Goal: Transaction & Acquisition: Purchase product/service

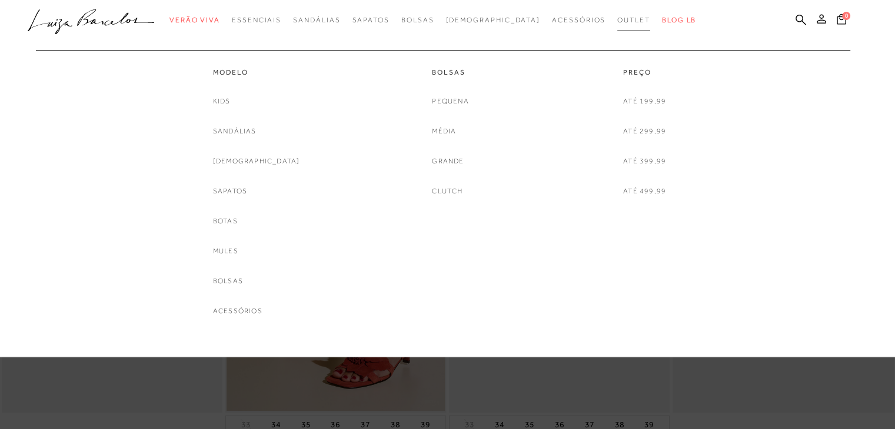
click at [617, 19] on span "Outlet" at bounding box center [633, 20] width 33 height 8
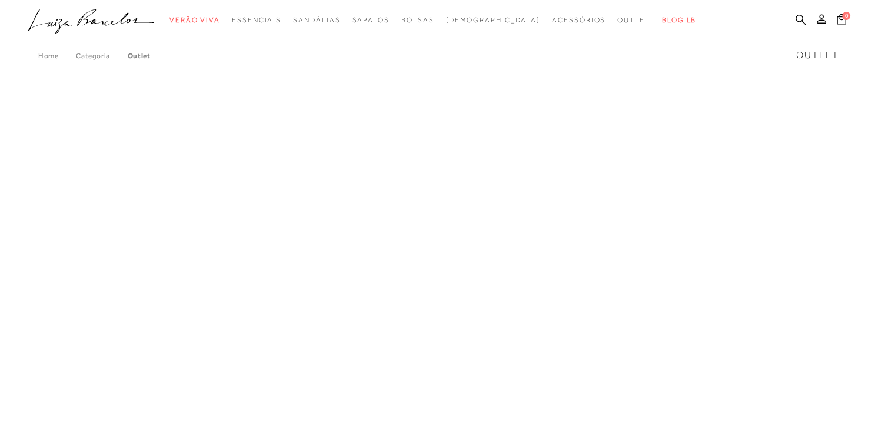
click at [617, 19] on span "Outlet" at bounding box center [633, 20] width 33 height 8
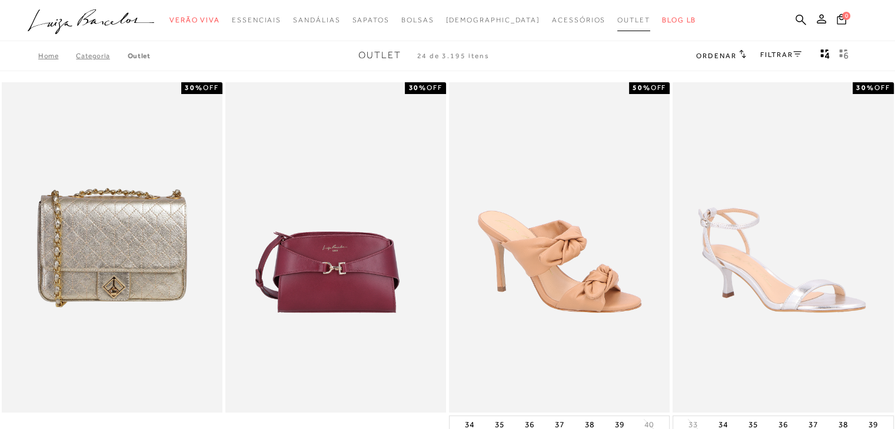
click at [617, 19] on span "Outlet" at bounding box center [633, 20] width 33 height 8
click at [94, 56] on link "Categoria" at bounding box center [101, 56] width 51 height 8
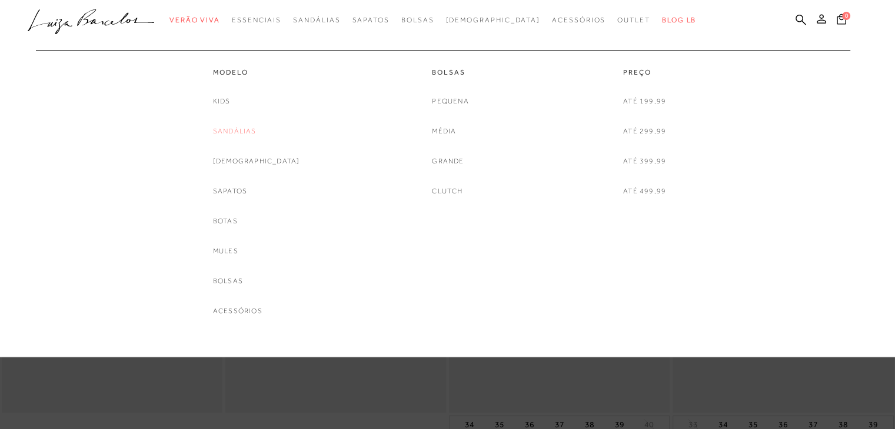
click at [241, 132] on link "Sandálias" at bounding box center [235, 131] width 44 height 12
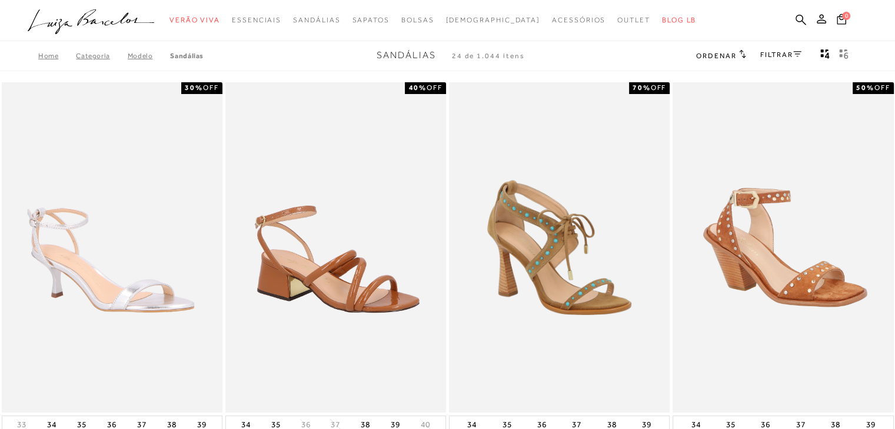
click at [847, 57] on icon "gridText6Desc" at bounding box center [846, 55] width 4 height 6
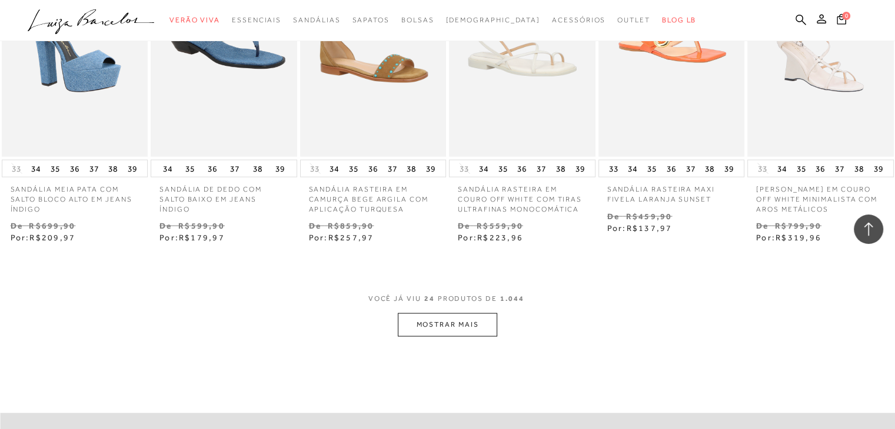
scroll to position [2425, 0]
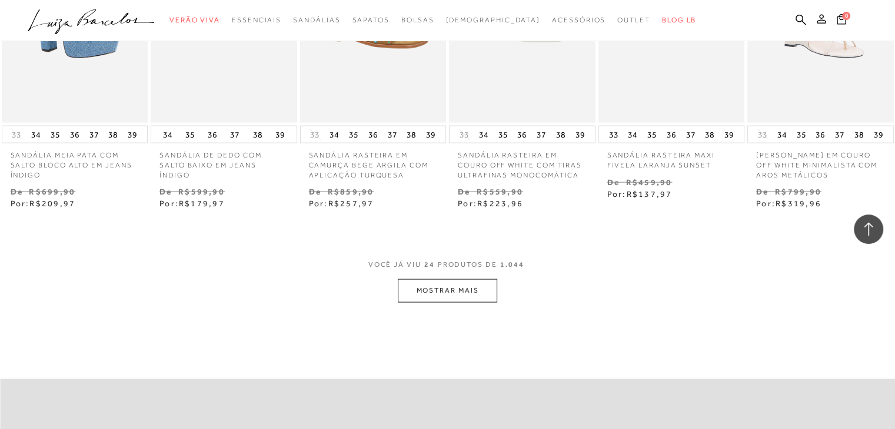
click at [453, 302] on button "MOSTRAR MAIS" at bounding box center [447, 290] width 99 height 23
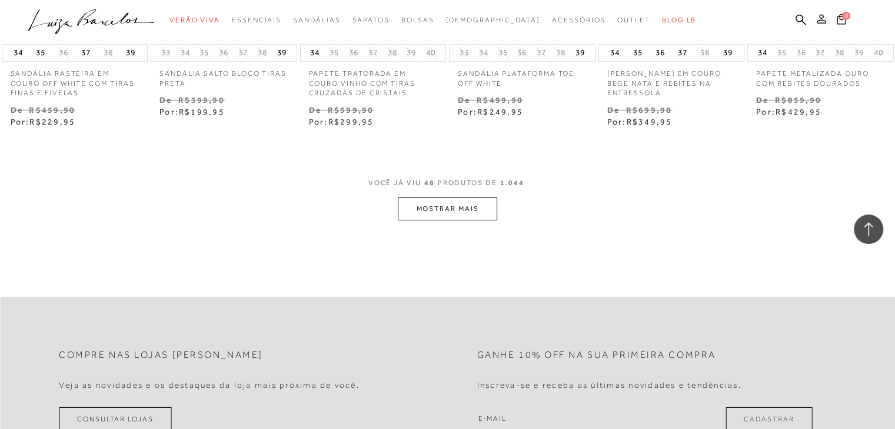
scroll to position [3800, 0]
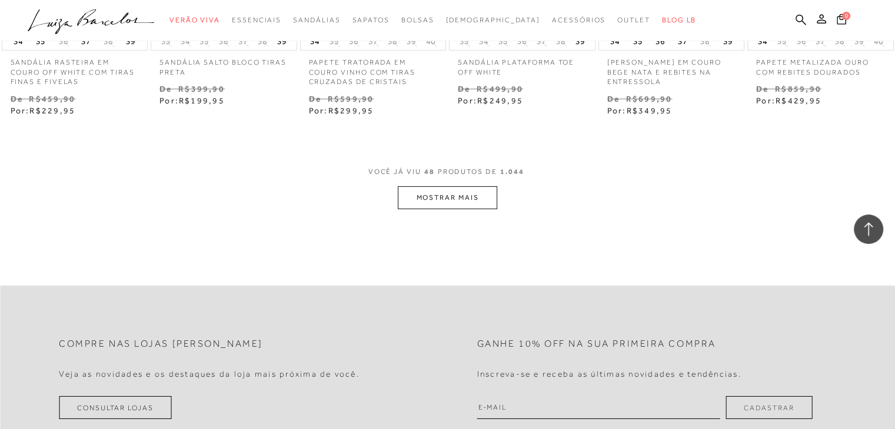
click at [481, 209] on button "MOSTRAR MAIS" at bounding box center [447, 197] width 99 height 23
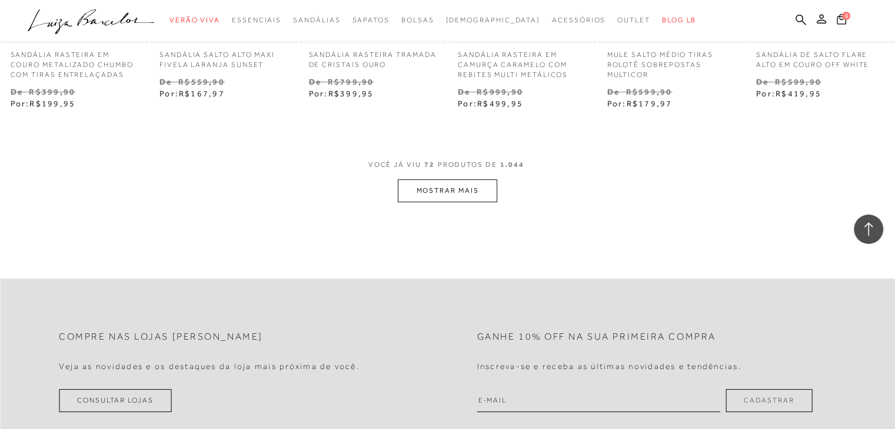
scroll to position [5137, 0]
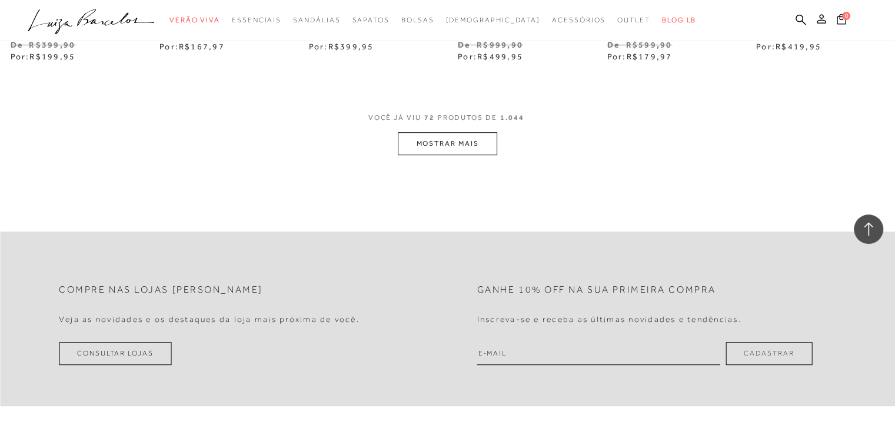
click at [467, 155] on button "MOSTRAR MAIS" at bounding box center [447, 143] width 99 height 23
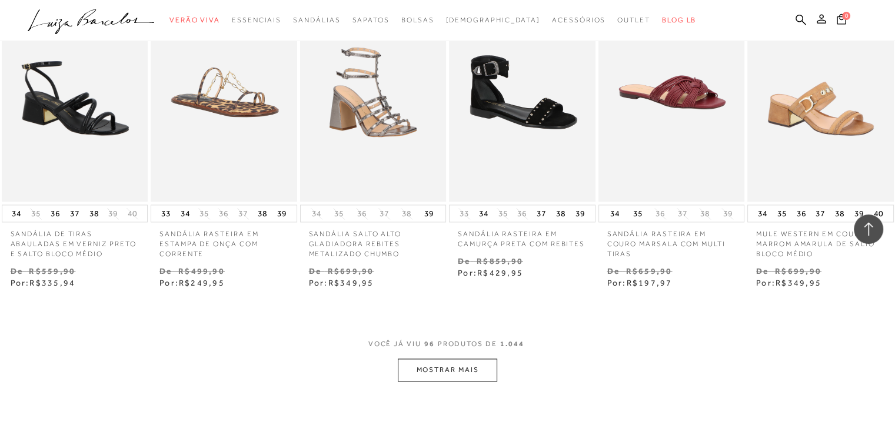
scroll to position [6267, 0]
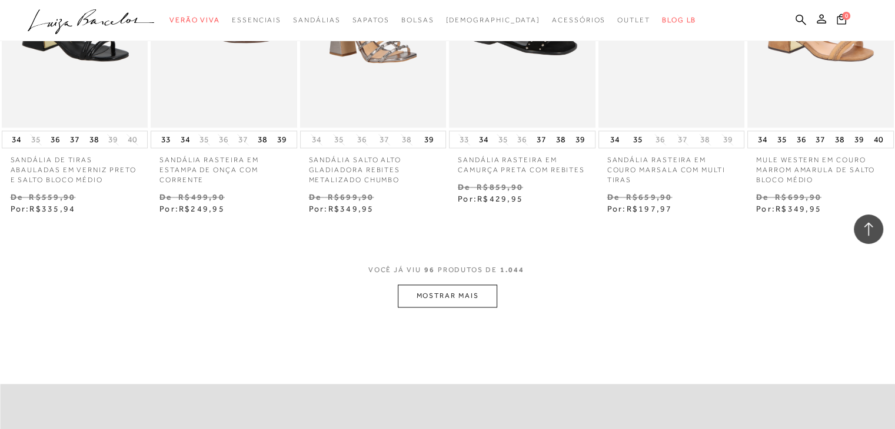
click at [478, 308] on button "MOSTRAR MAIS" at bounding box center [447, 296] width 99 height 23
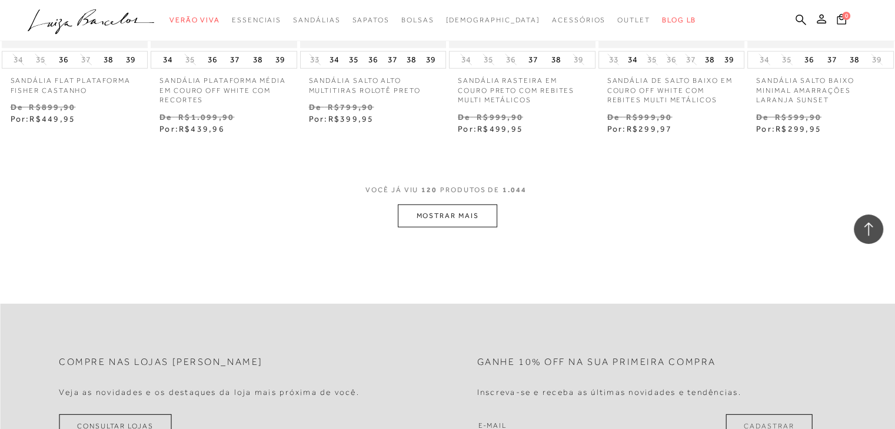
scroll to position [7649, 0]
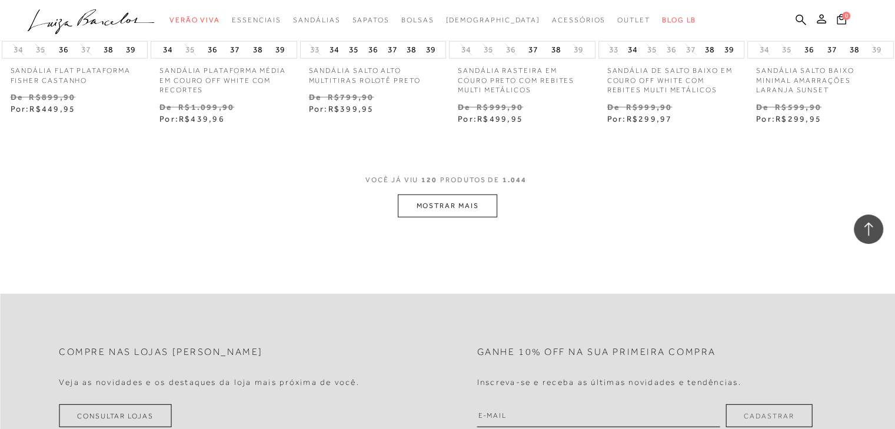
click at [482, 218] on button "MOSTRAR MAIS" at bounding box center [447, 206] width 99 height 23
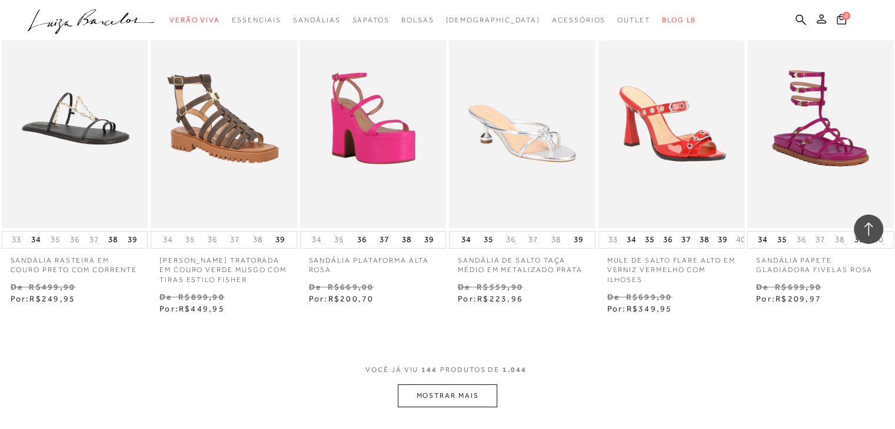
scroll to position [8754, 0]
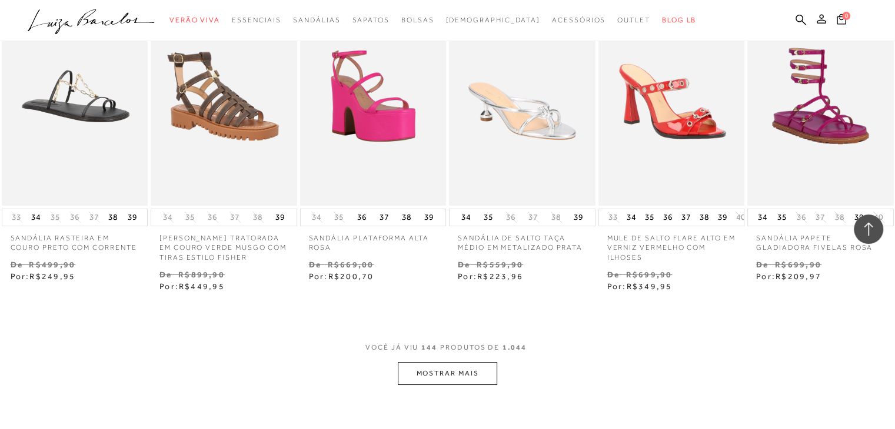
click at [462, 385] on button "MOSTRAR MAIS" at bounding box center [447, 373] width 99 height 23
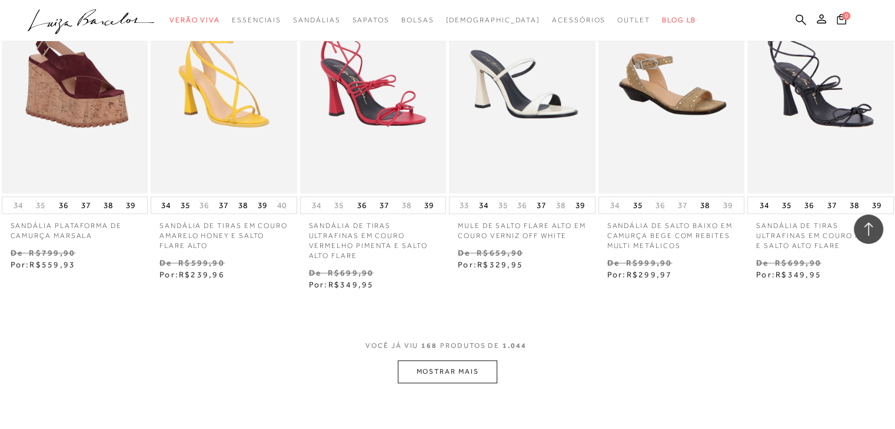
scroll to position [10072, 0]
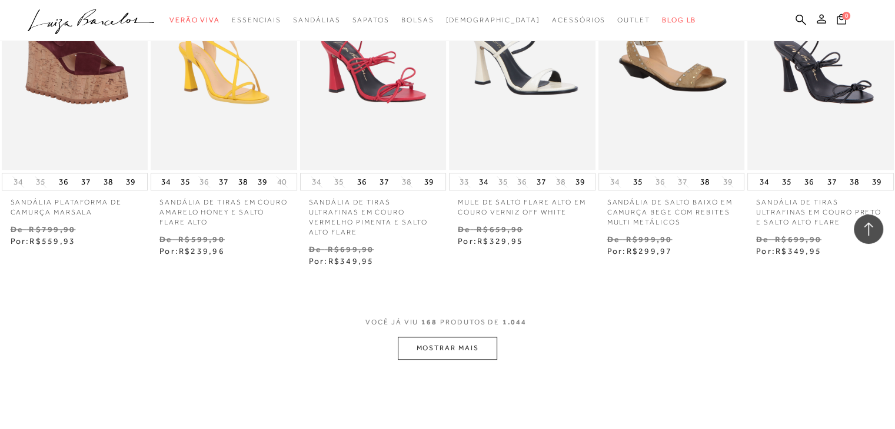
click at [454, 360] on button "MOSTRAR MAIS" at bounding box center [447, 348] width 99 height 23
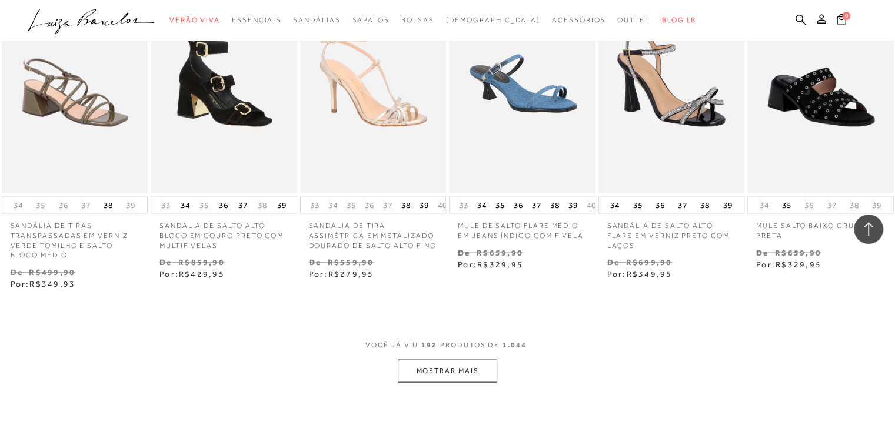
scroll to position [11342, 0]
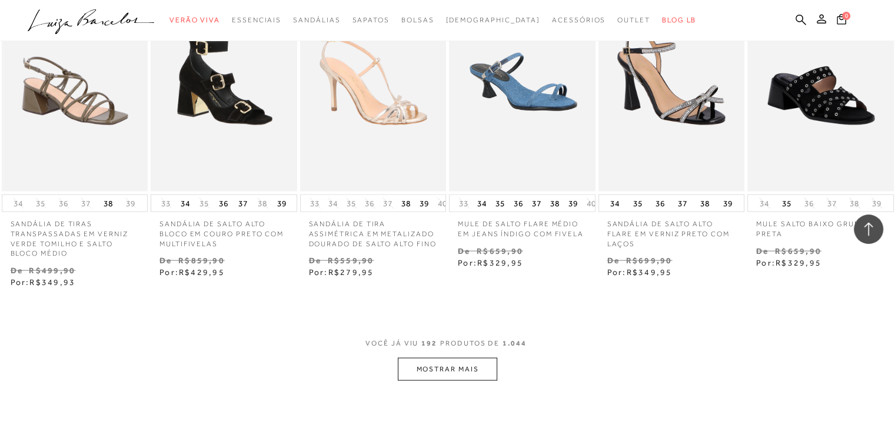
click at [478, 381] on button "MOSTRAR MAIS" at bounding box center [447, 369] width 99 height 23
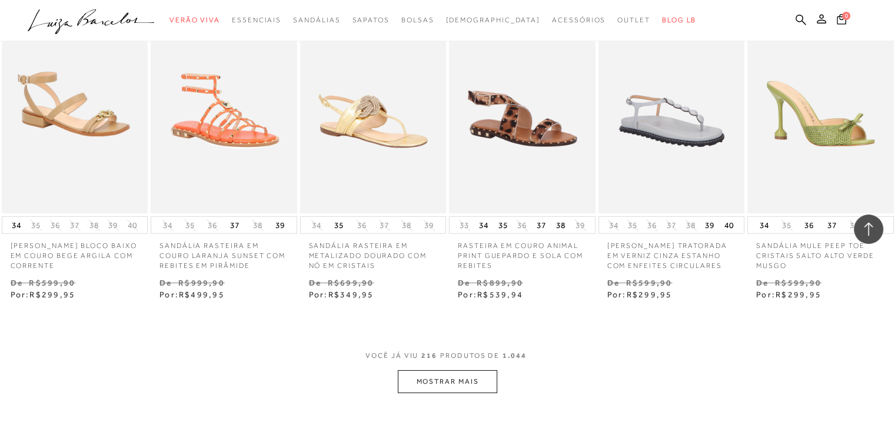
scroll to position [12613, 0]
click at [544, 169] on img at bounding box center [522, 103] width 145 height 219
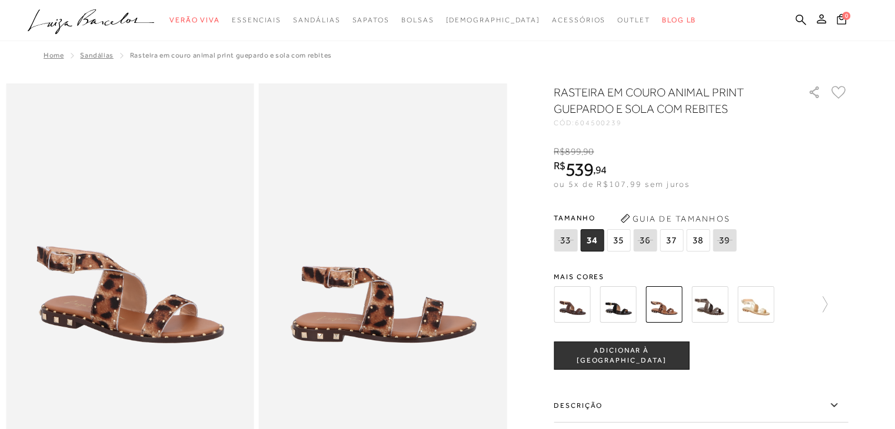
click at [758, 307] on img at bounding box center [755, 305] width 36 height 36
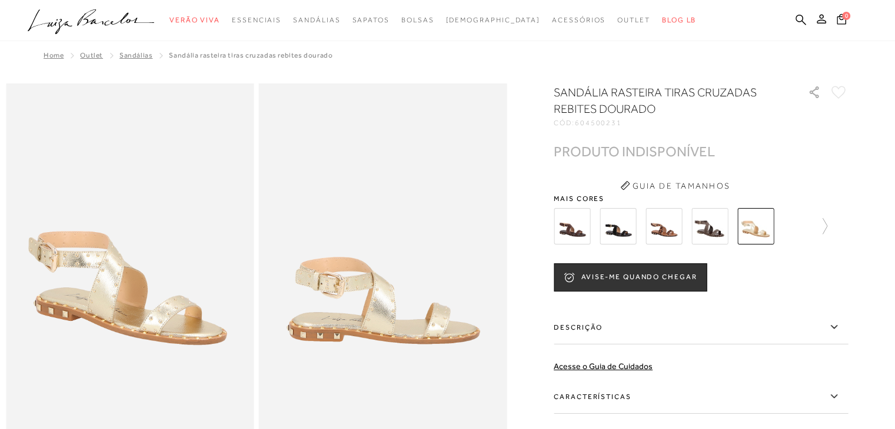
click at [710, 222] on img at bounding box center [709, 226] width 36 height 36
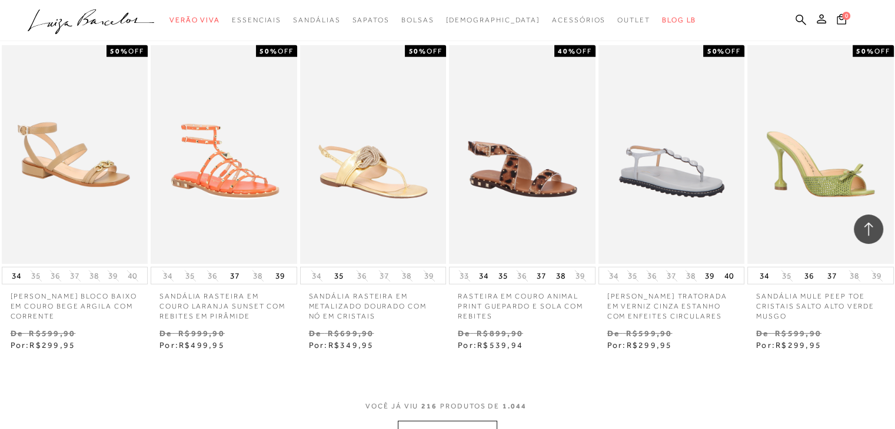
scroll to position [12640, 0]
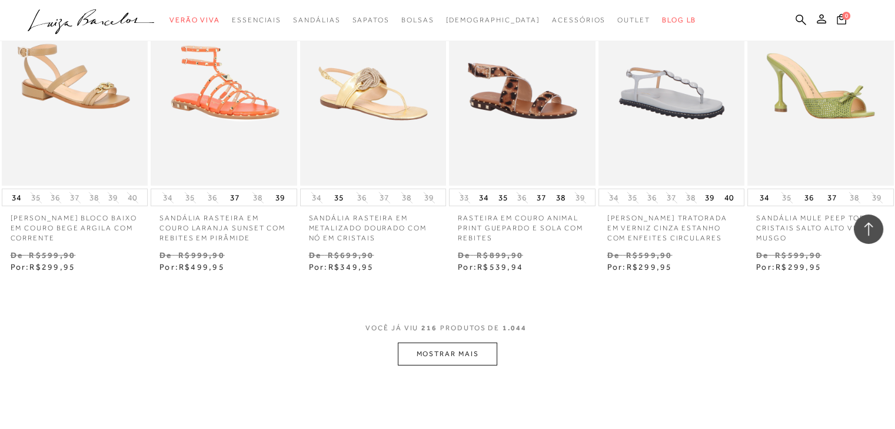
click at [454, 366] on button "MOSTRAR MAIS" at bounding box center [447, 354] width 99 height 23
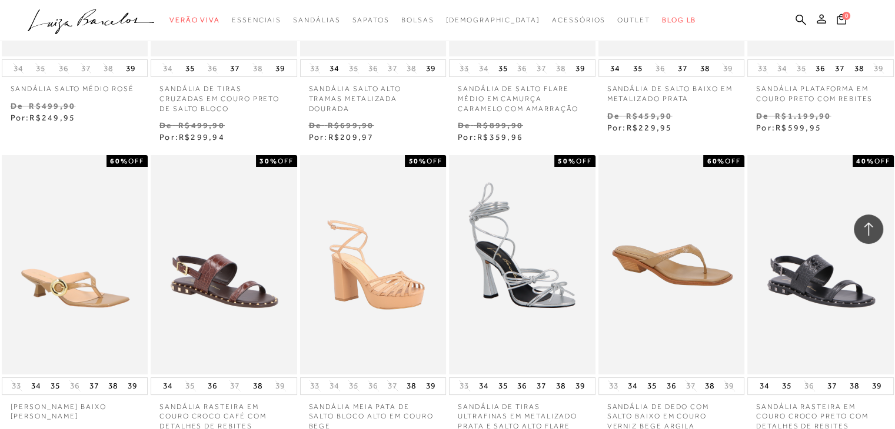
scroll to position [13526, 0]
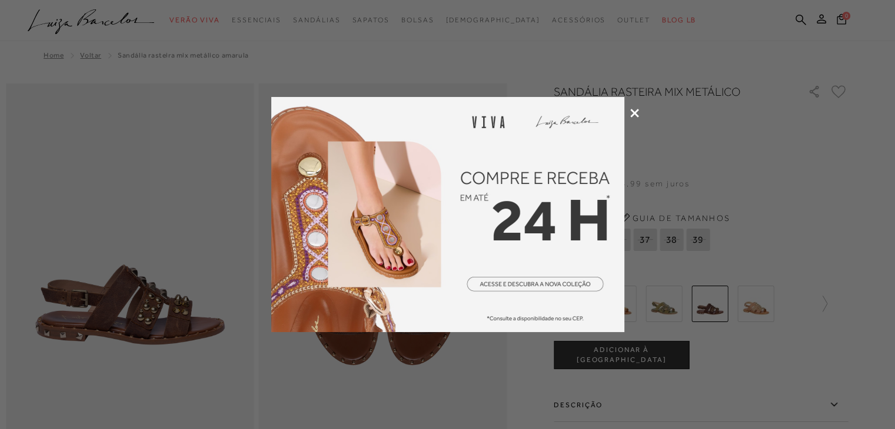
click at [635, 113] on icon at bounding box center [634, 113] width 9 height 9
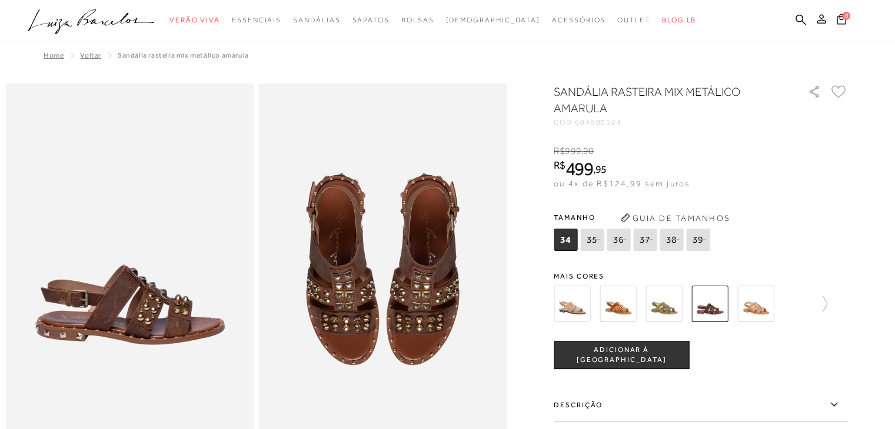
click at [624, 302] on img at bounding box center [617, 304] width 36 height 36
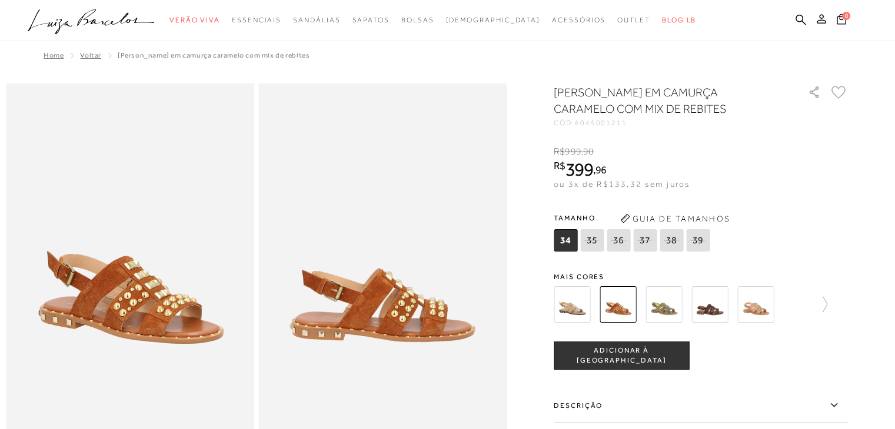
click at [763, 318] on img at bounding box center [755, 305] width 36 height 36
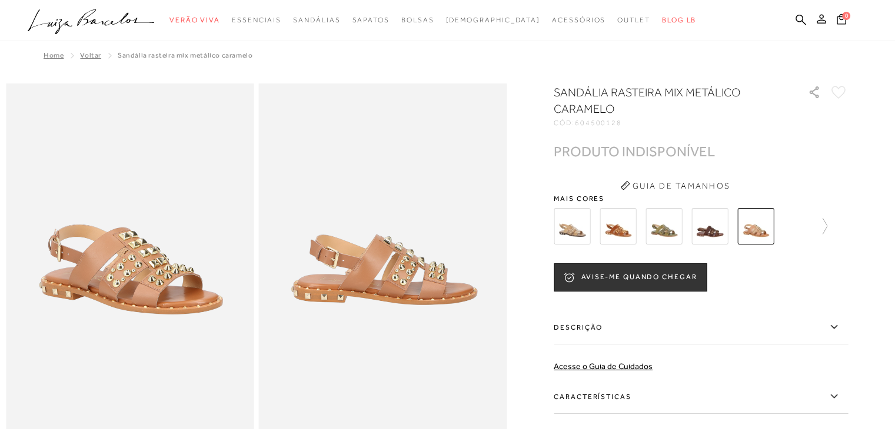
click at [661, 236] on img at bounding box center [663, 226] width 36 height 36
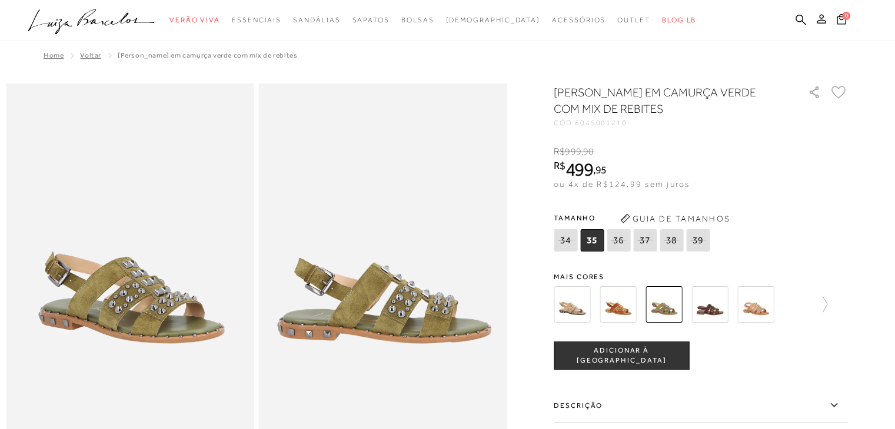
click at [622, 309] on img at bounding box center [617, 305] width 36 height 36
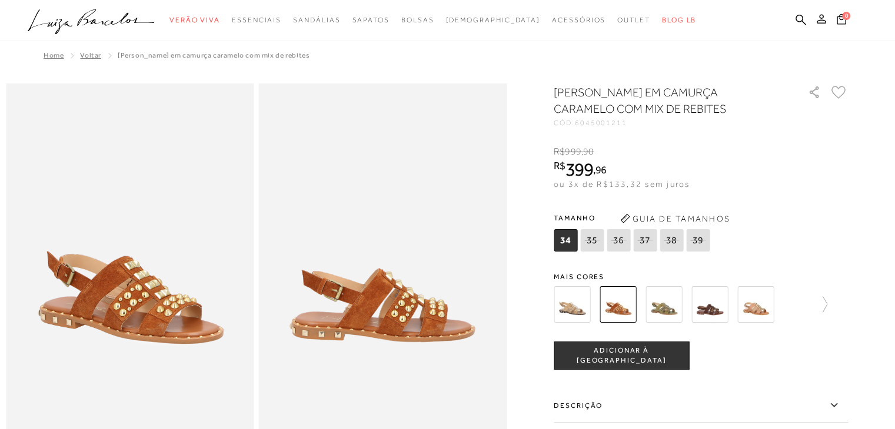
click at [831, 318] on div at bounding box center [701, 305] width 294 height 44
click at [825, 313] on icon at bounding box center [819, 305] width 16 height 16
click at [607, 323] on img at bounding box center [592, 305] width 36 height 36
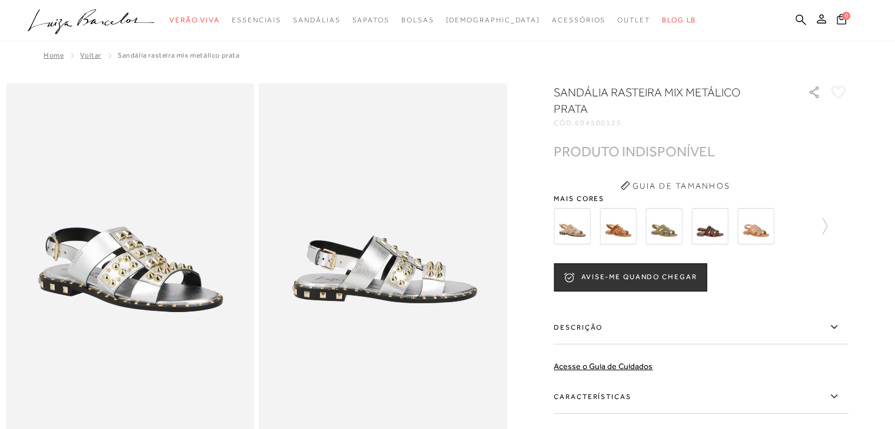
click at [831, 208] on div at bounding box center [701, 227] width 294 height 44
click at [826, 218] on icon at bounding box center [819, 226] width 16 height 16
click at [631, 215] on img at bounding box center [638, 226] width 36 height 36
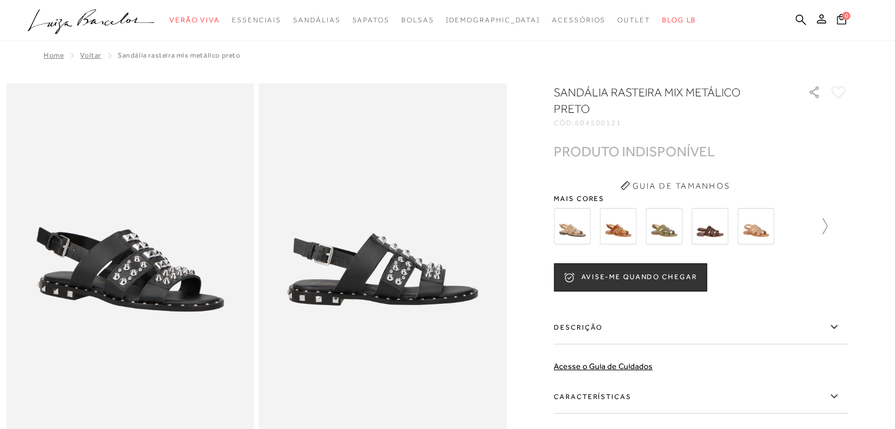
click at [827, 229] on icon at bounding box center [819, 226] width 16 height 16
click at [689, 236] on img at bounding box center [684, 226] width 36 height 36
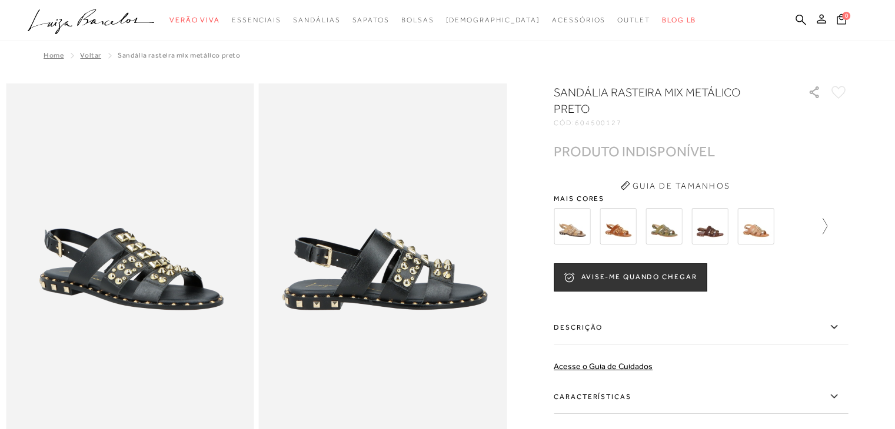
click at [827, 231] on icon at bounding box center [819, 226] width 16 height 16
click at [560, 229] on icon at bounding box center [562, 226] width 16 height 16
click at [708, 234] on img at bounding box center [709, 226] width 36 height 36
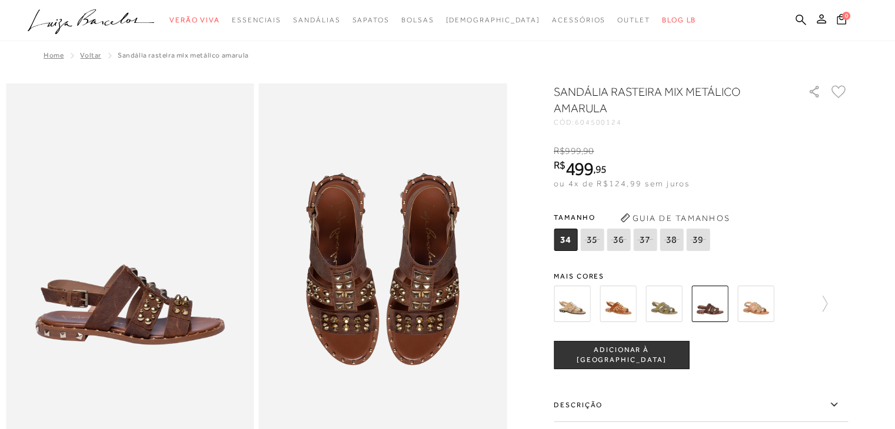
click at [572, 310] on img at bounding box center [572, 304] width 36 height 36
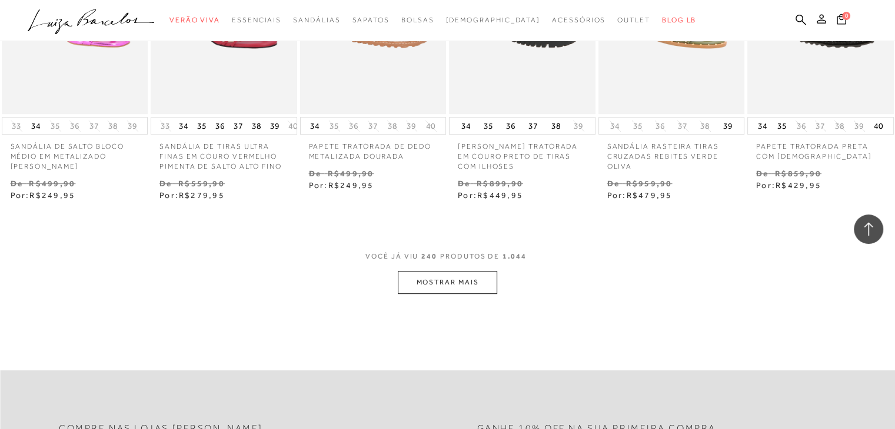
scroll to position [14036, 0]
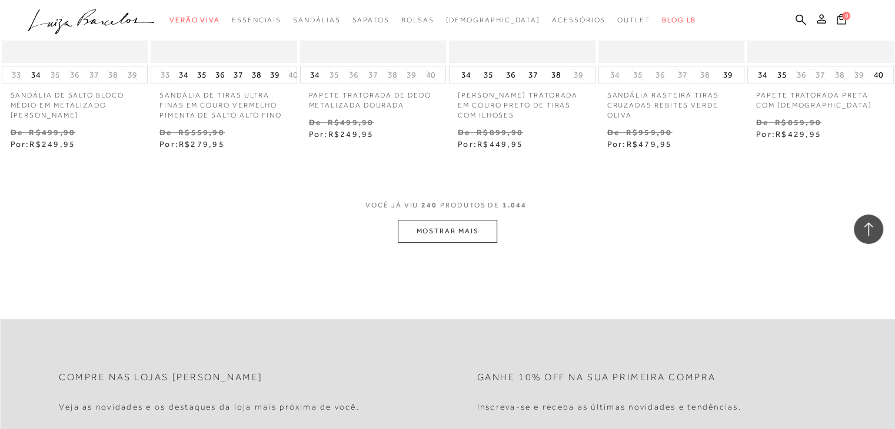
click at [448, 243] on button "MOSTRAR MAIS" at bounding box center [447, 231] width 99 height 23
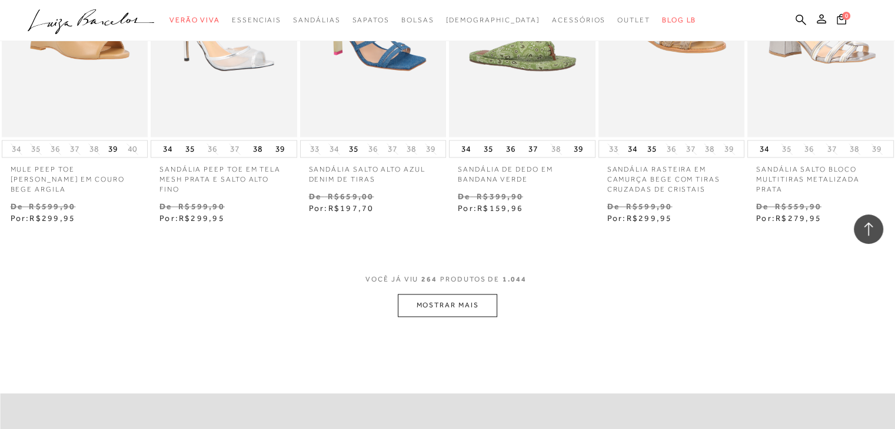
scroll to position [15236, 0]
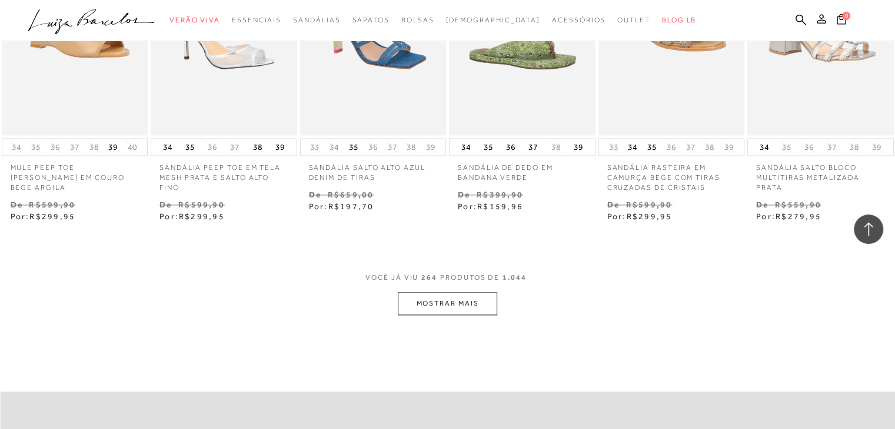
click at [459, 315] on button "MOSTRAR MAIS" at bounding box center [447, 303] width 99 height 23
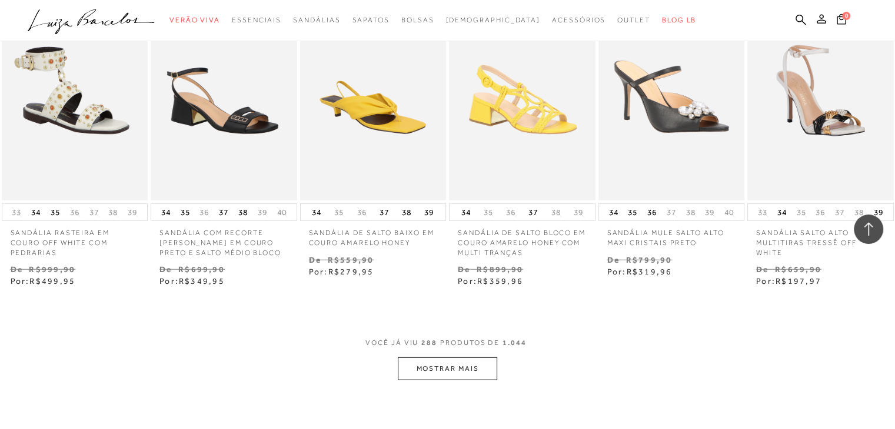
scroll to position [16436, 0]
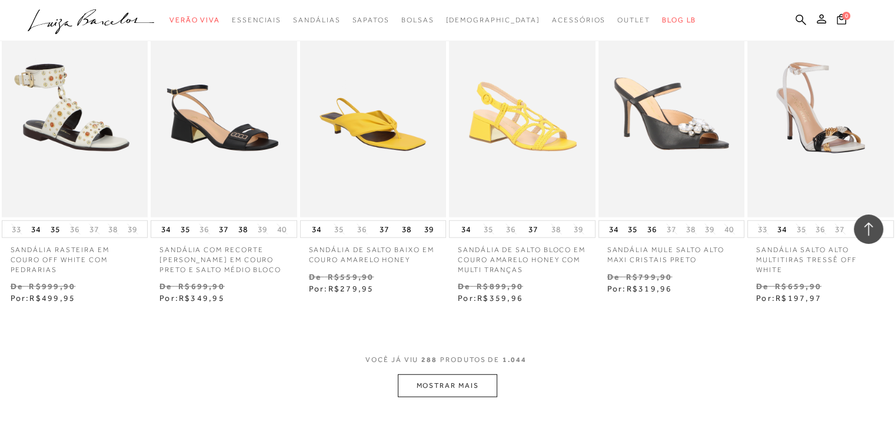
click at [484, 398] on button "MOSTRAR MAIS" at bounding box center [447, 386] width 99 height 23
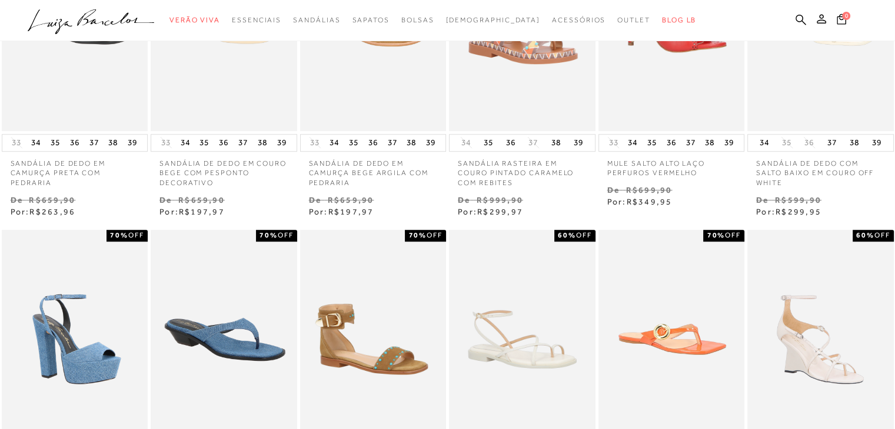
scroll to position [0, 0]
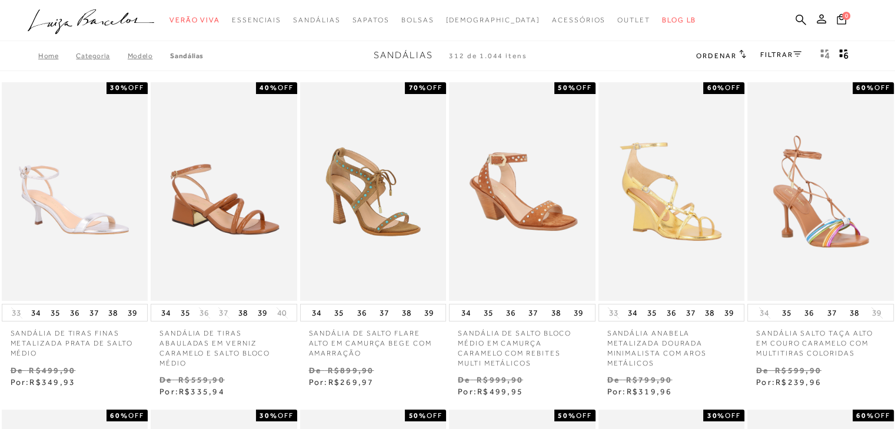
click at [788, 51] on link "FILTRAR" at bounding box center [780, 55] width 41 height 8
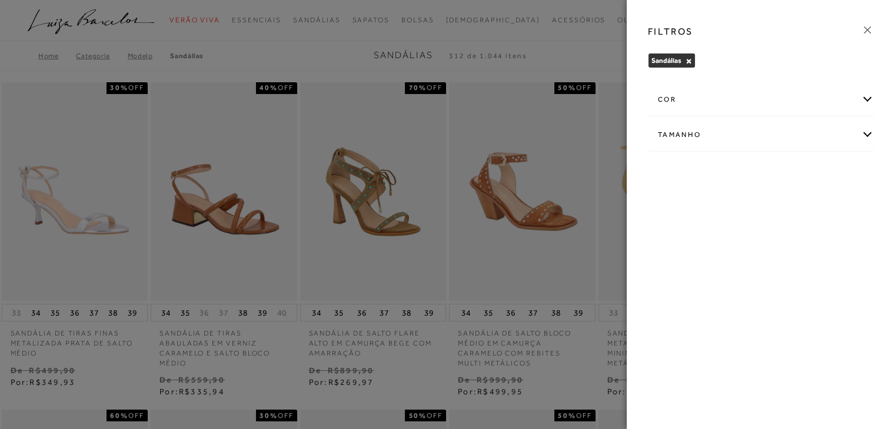
click at [727, 133] on div "Tamanho" at bounding box center [760, 134] width 225 height 31
click at [675, 264] on label "39" at bounding box center [671, 266] width 27 height 25
click at [667, 264] on input "39" at bounding box center [661, 268] width 12 height 12
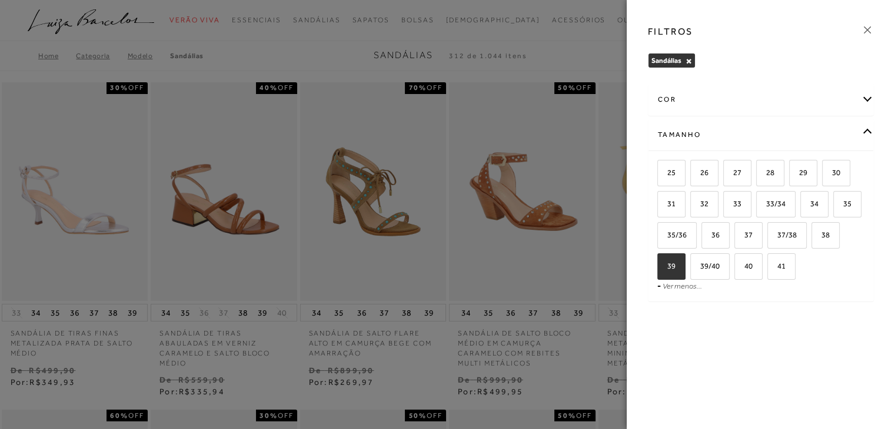
checkbox input "true"
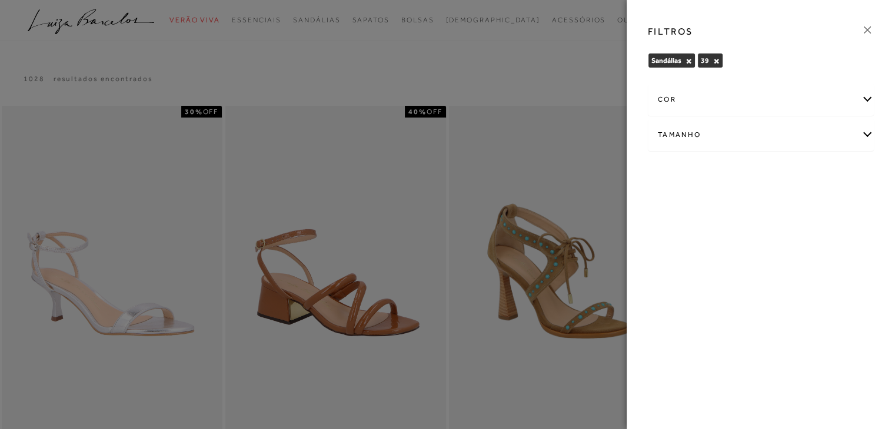
click at [867, 29] on icon at bounding box center [867, 29] width 7 height 7
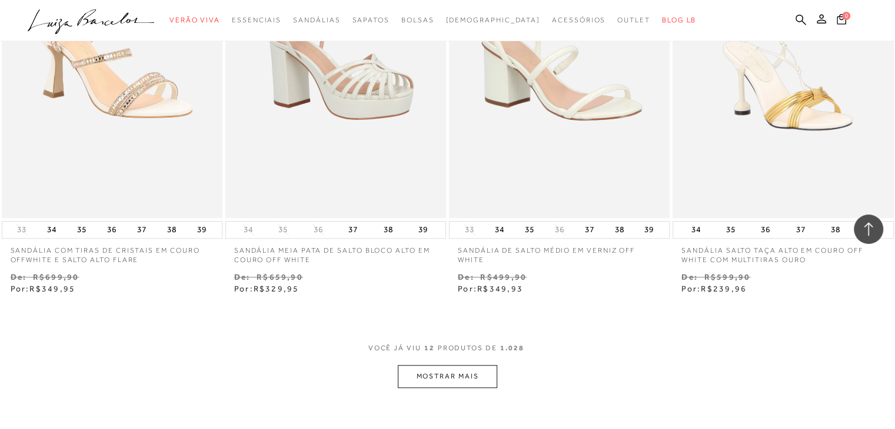
scroll to position [1052, 0]
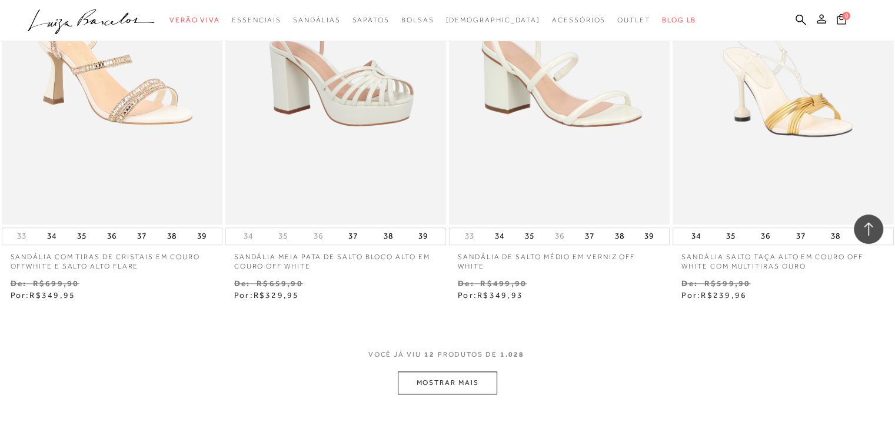
click at [421, 381] on button "MOSTRAR MAIS" at bounding box center [447, 383] width 99 height 23
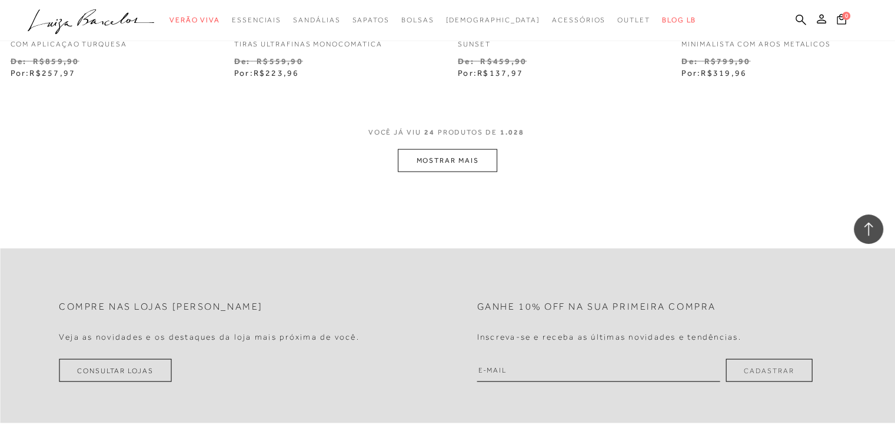
scroll to position [2543, 0]
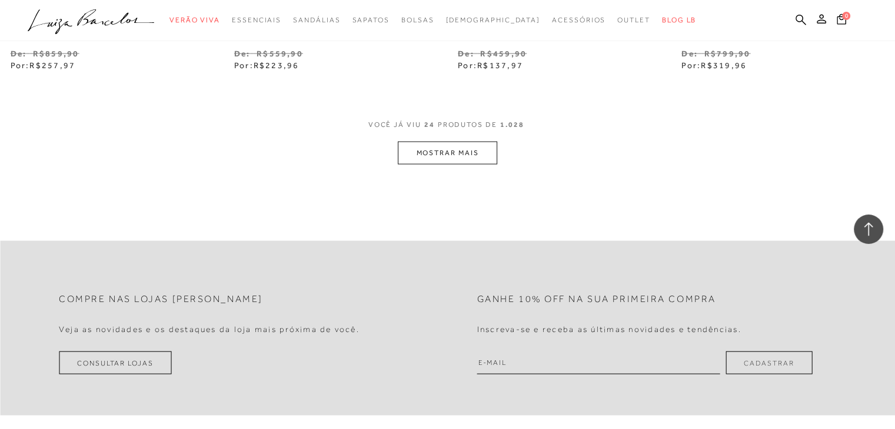
click at [435, 144] on button "MOSTRAR MAIS" at bounding box center [447, 153] width 99 height 23
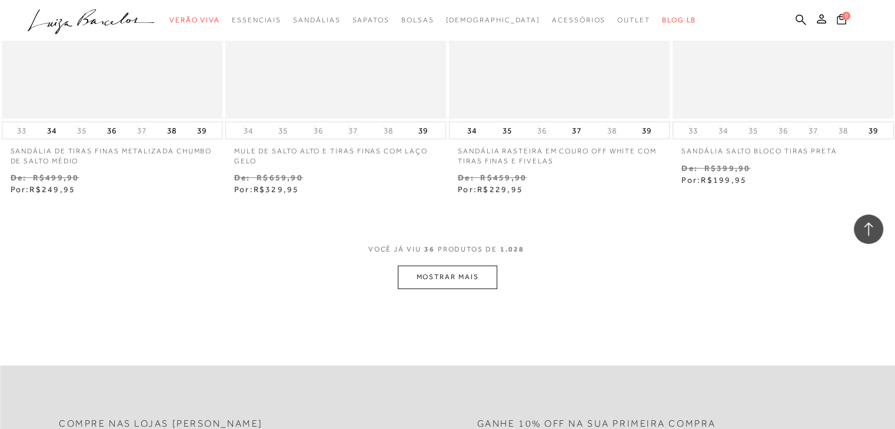
scroll to position [3684, 0]
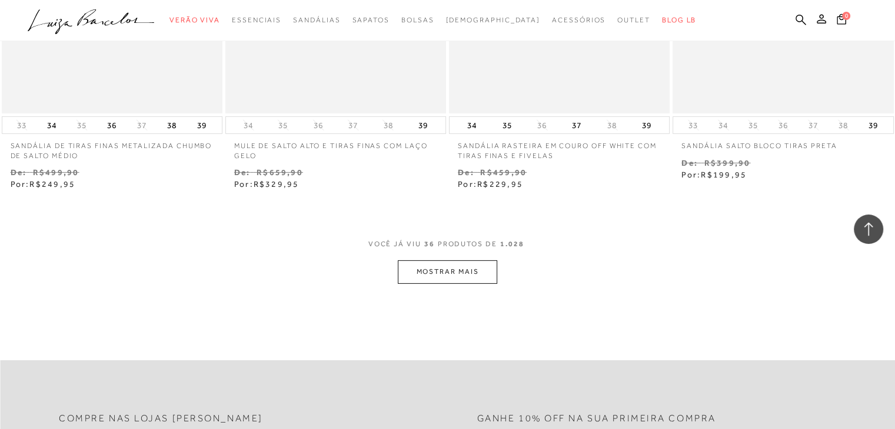
click at [456, 271] on button "MOSTRAR MAIS" at bounding box center [447, 272] width 99 height 23
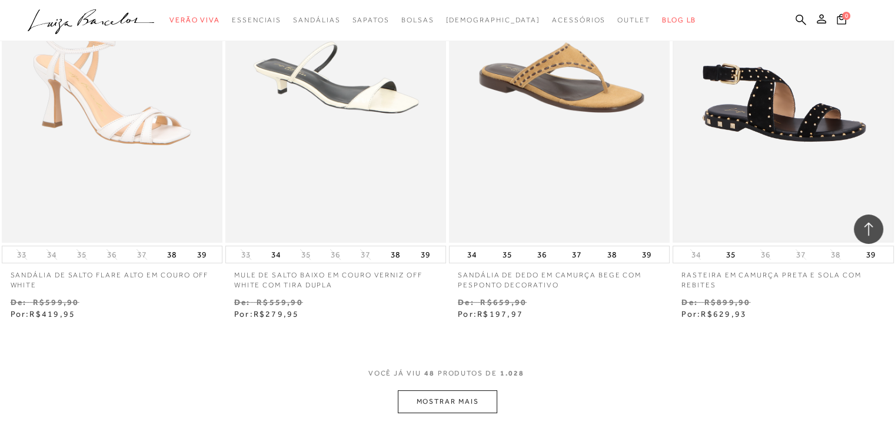
scroll to position [4833, 0]
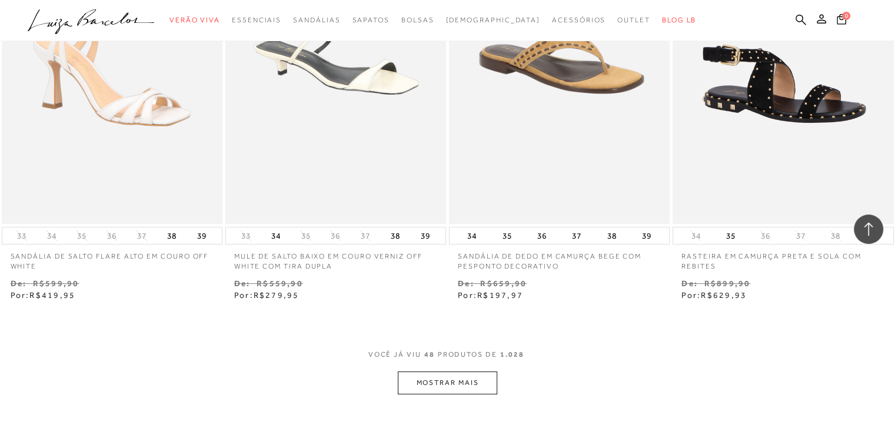
click at [452, 384] on button "MOSTRAR MAIS" at bounding box center [447, 383] width 99 height 23
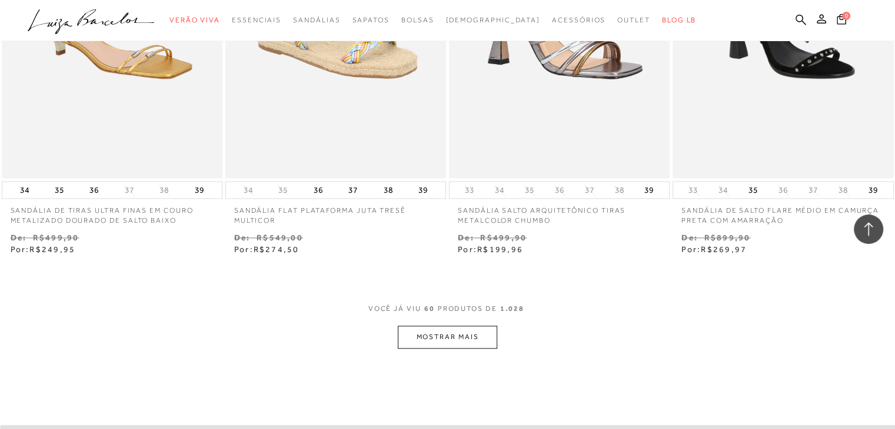
scroll to position [6164, 0]
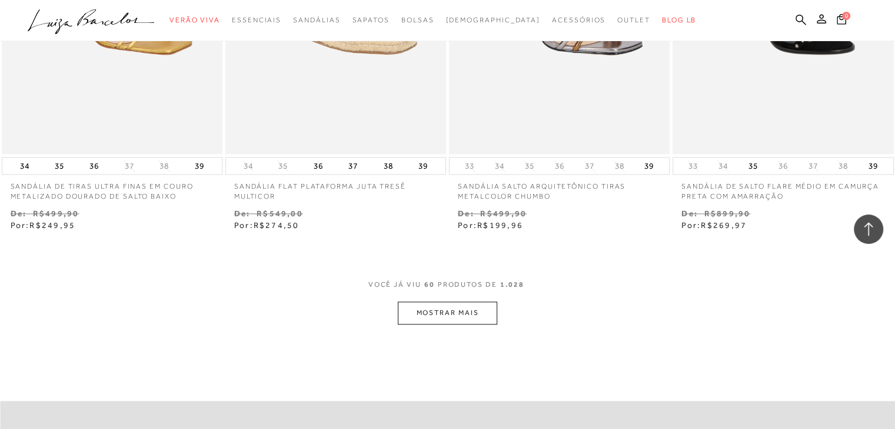
click at [449, 308] on button "MOSTRAR MAIS" at bounding box center [447, 313] width 99 height 23
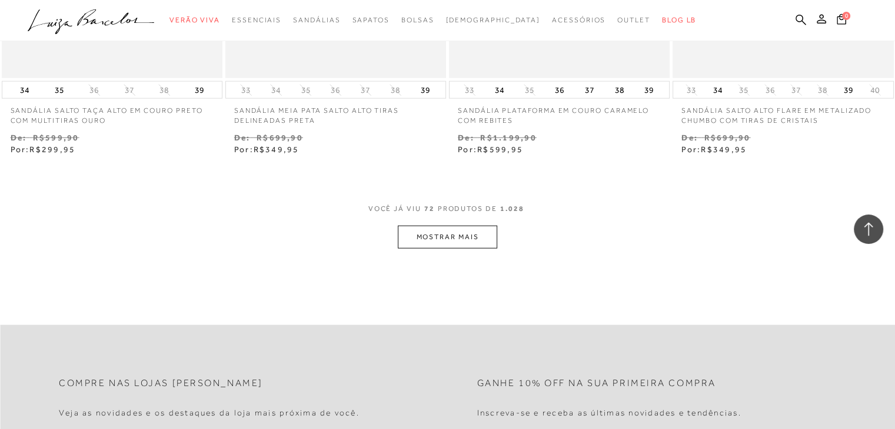
scroll to position [7528, 0]
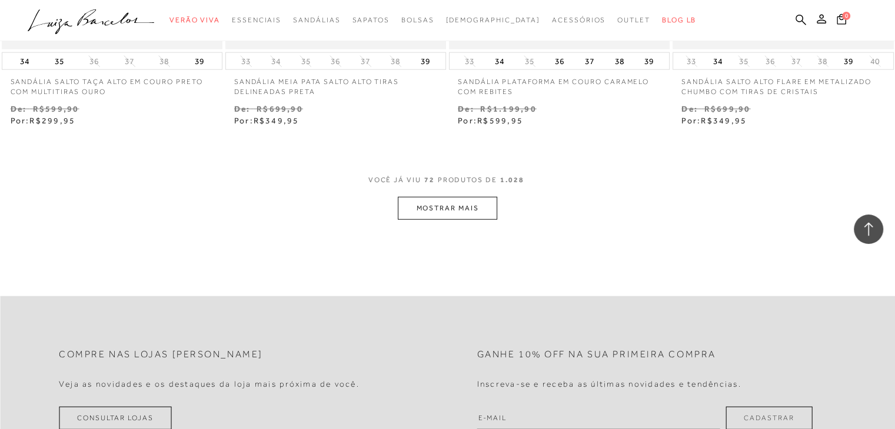
click at [424, 211] on button "MOSTRAR MAIS" at bounding box center [447, 208] width 99 height 23
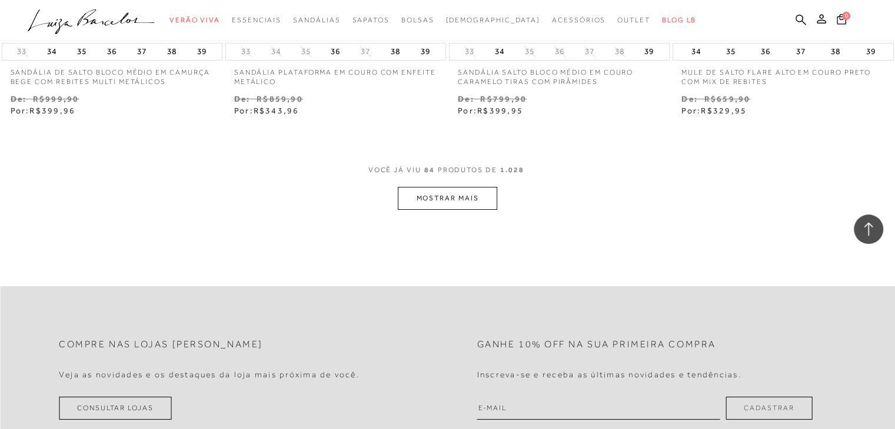
scroll to position [8799, 0]
click at [445, 201] on button "MOSTRAR MAIS" at bounding box center [447, 197] width 99 height 23
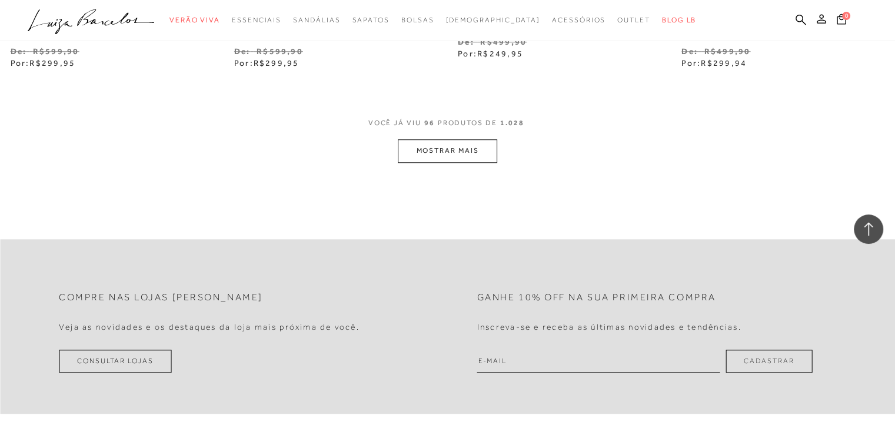
scroll to position [10141, 0]
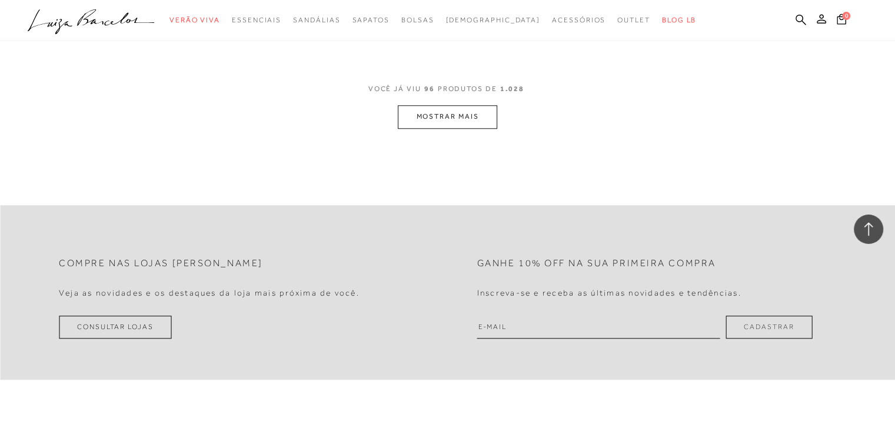
click at [454, 120] on button "MOSTRAR MAIS" at bounding box center [447, 116] width 99 height 23
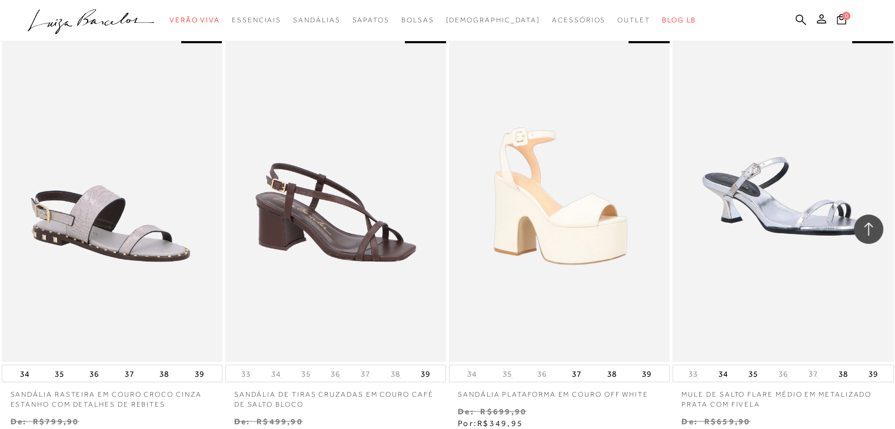
scroll to position [11136, 0]
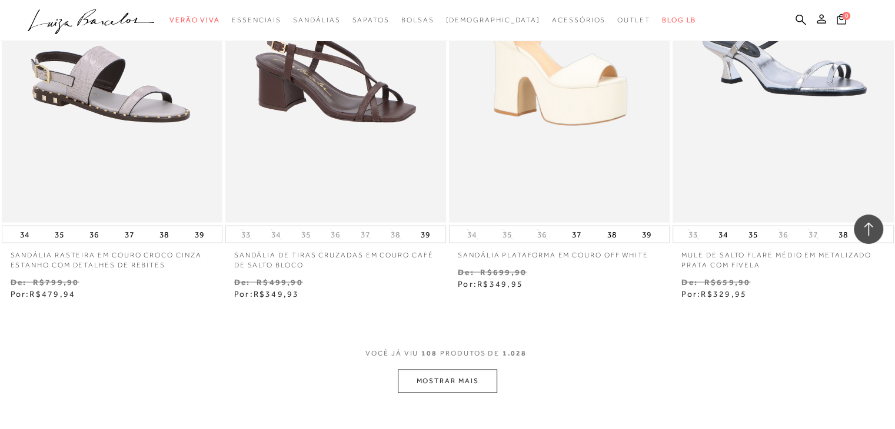
click at [448, 384] on button "MOSTRAR MAIS" at bounding box center [447, 380] width 99 height 23
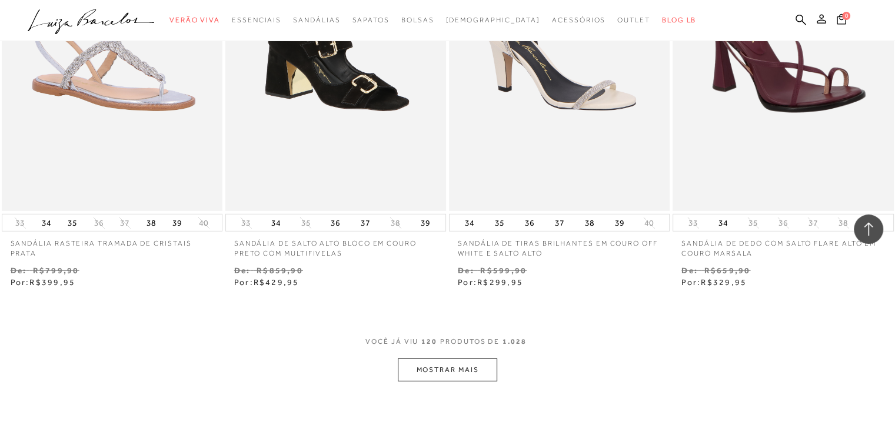
scroll to position [12500, 0]
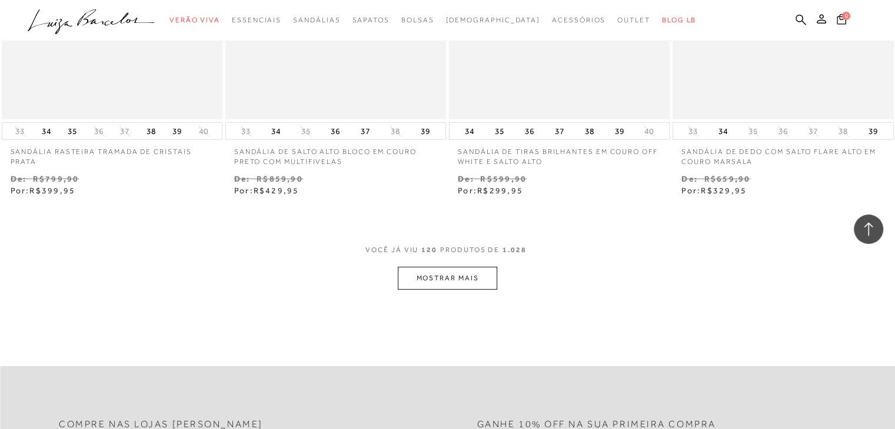
click at [467, 269] on button "MOSTRAR MAIS" at bounding box center [447, 278] width 99 height 23
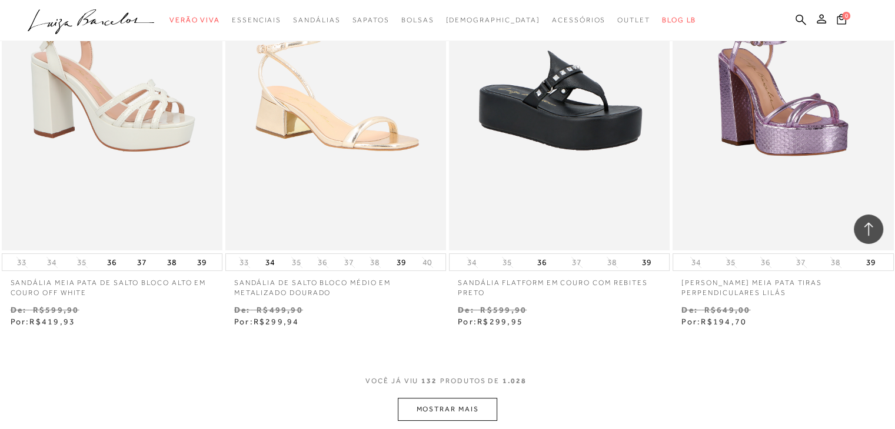
scroll to position [13696, 0]
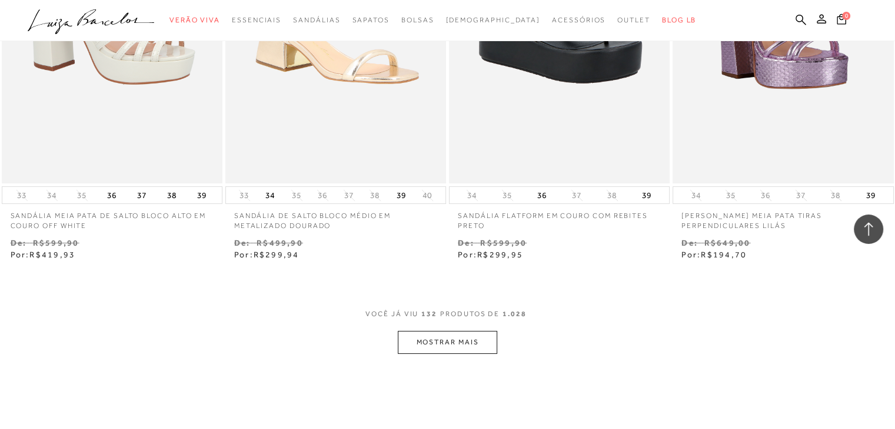
click at [487, 344] on button "MOSTRAR MAIS" at bounding box center [447, 342] width 99 height 23
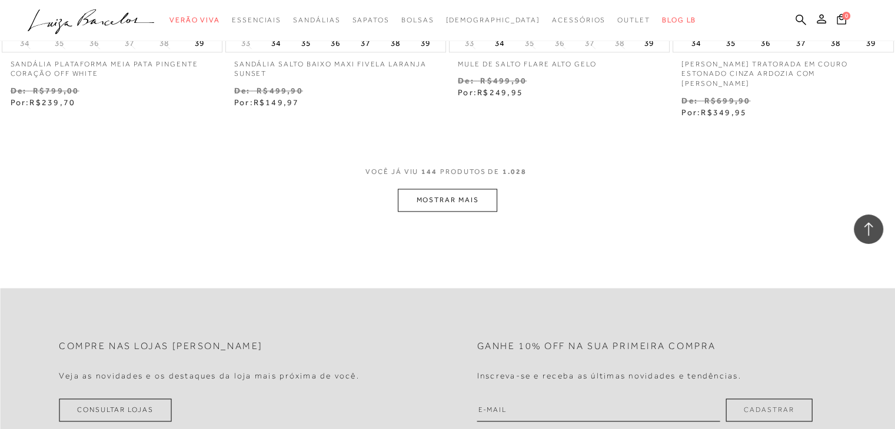
scroll to position [15131, 0]
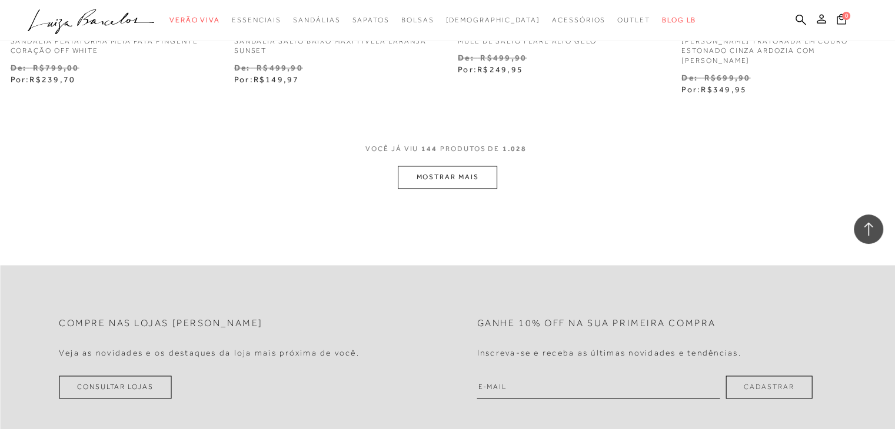
click at [413, 169] on button "MOSTRAR MAIS" at bounding box center [447, 177] width 99 height 23
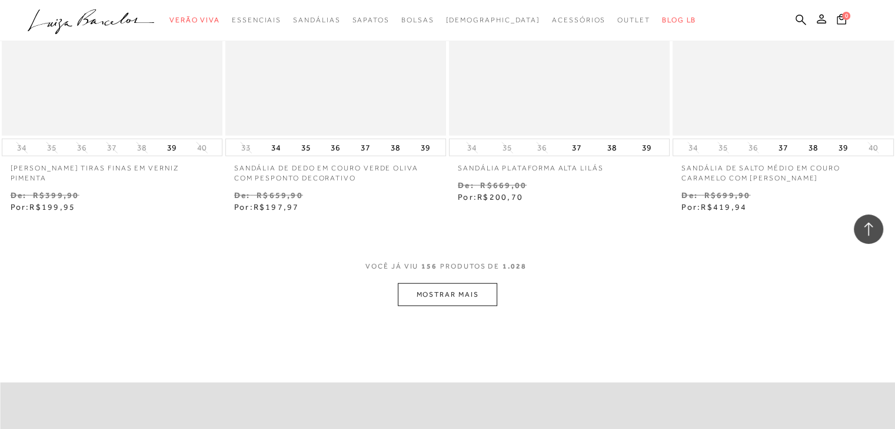
scroll to position [16284, 0]
click at [469, 283] on button "MOSTRAR MAIS" at bounding box center [447, 294] width 99 height 23
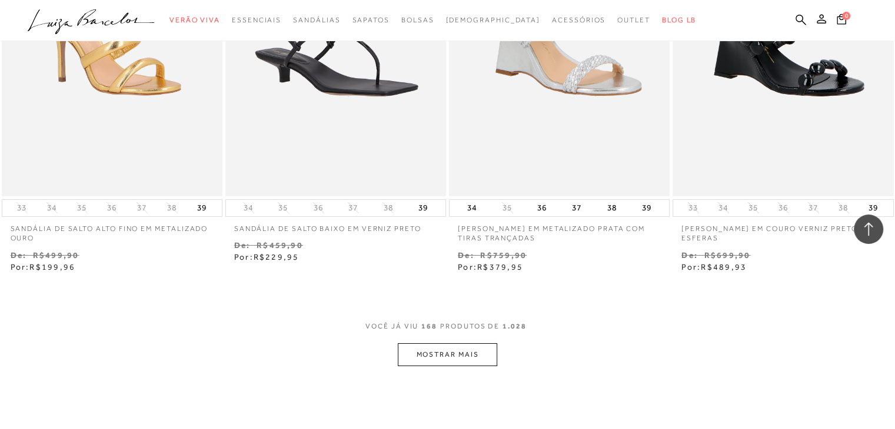
scroll to position [17484, 0]
click at [438, 343] on button "MOSTRAR MAIS" at bounding box center [447, 354] width 99 height 23
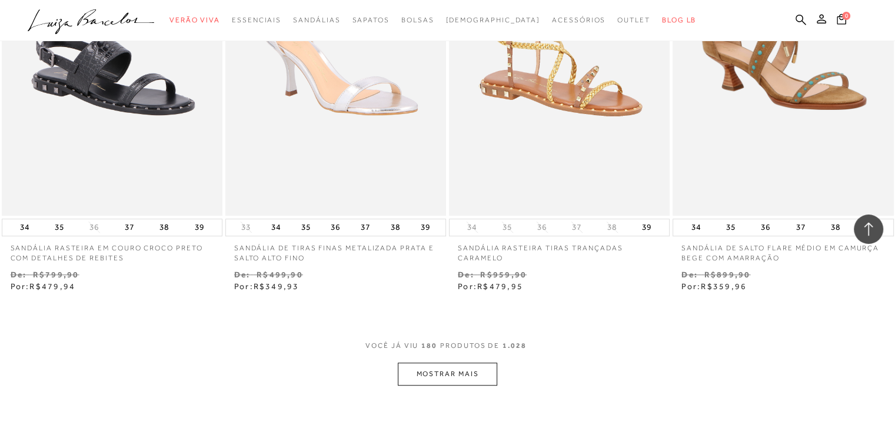
scroll to position [18731, 0]
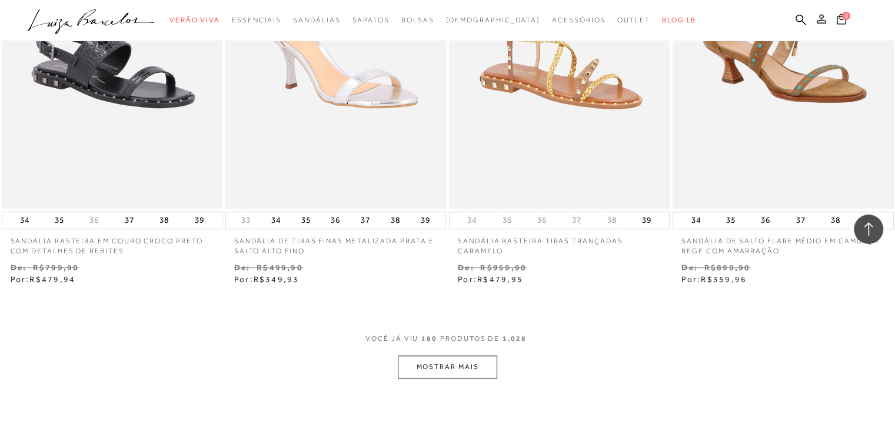
click at [439, 356] on button "MOSTRAR MAIS" at bounding box center [447, 367] width 99 height 23
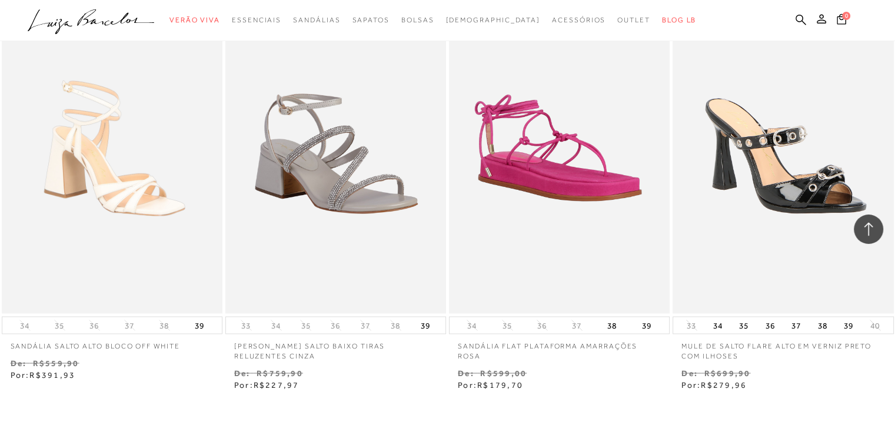
scroll to position [19983, 0]
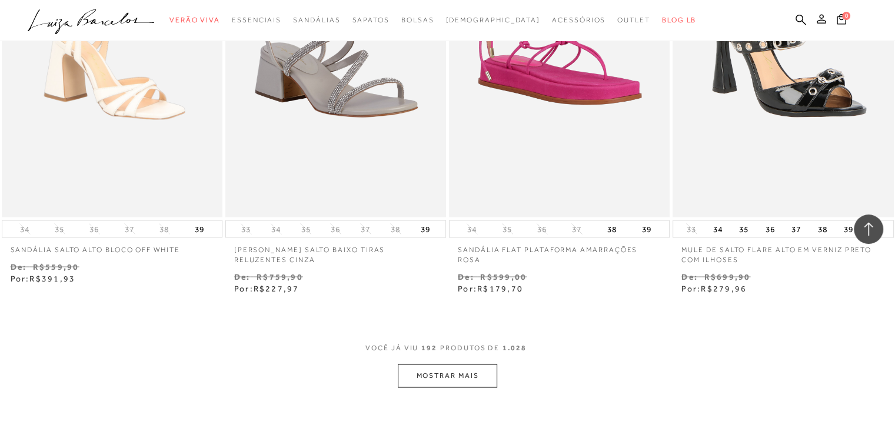
click at [468, 364] on button "MOSTRAR MAIS" at bounding box center [447, 375] width 99 height 23
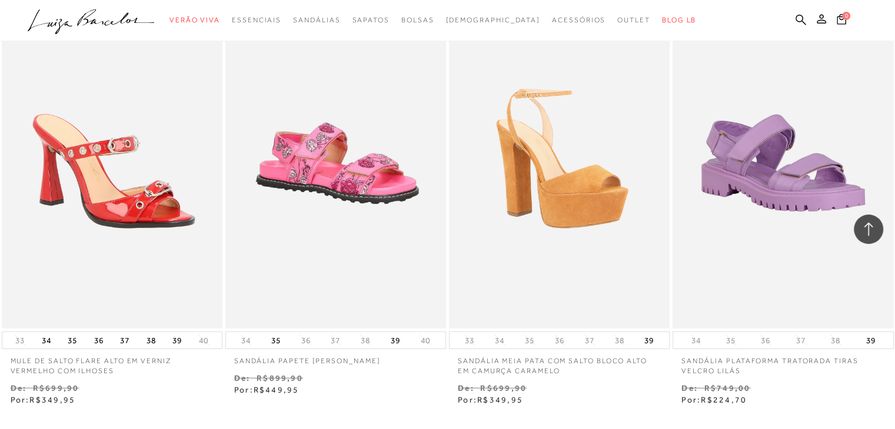
scroll to position [21183, 0]
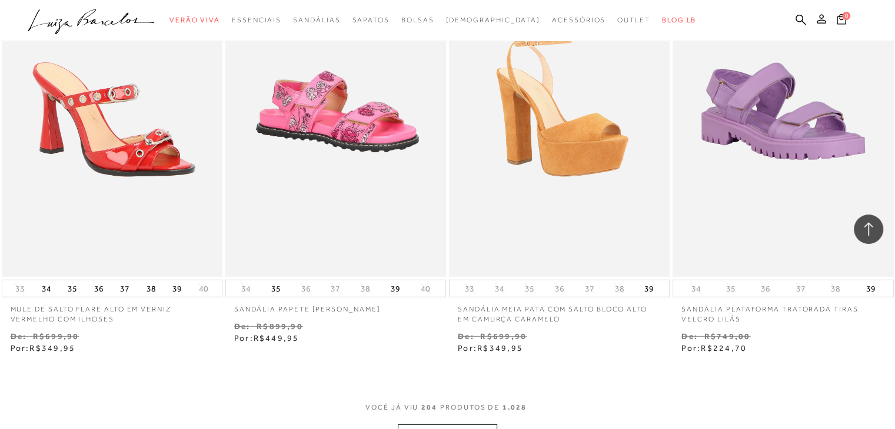
click at [488, 425] on button "MOSTRAR MAIS" at bounding box center [447, 436] width 99 height 23
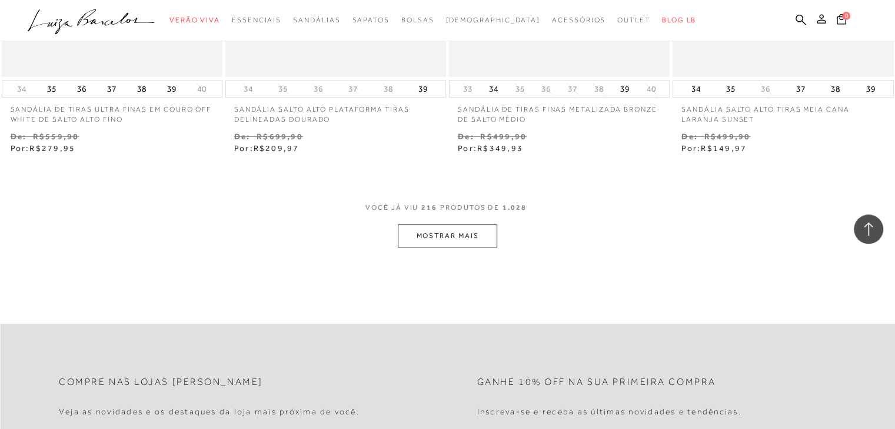
scroll to position [22617, 0]
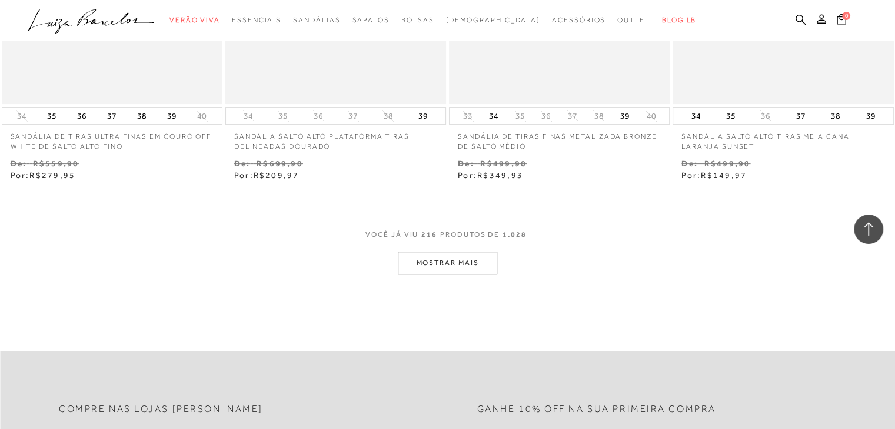
click at [456, 252] on button "MOSTRAR MAIS" at bounding box center [447, 263] width 99 height 23
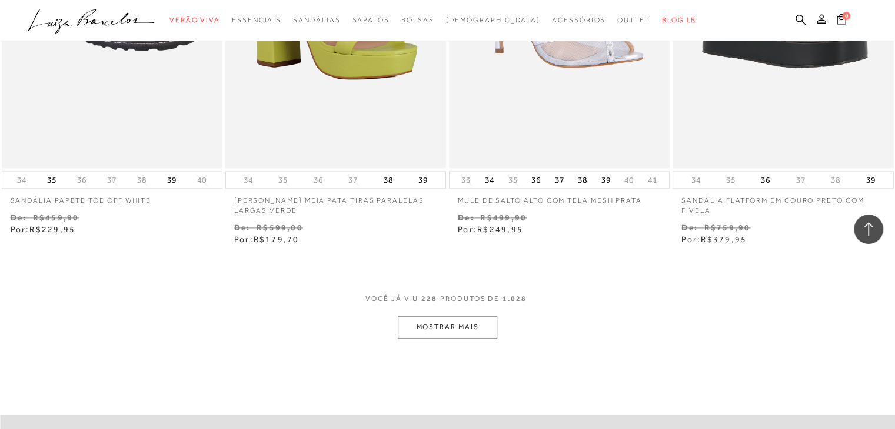
scroll to position [23841, 0]
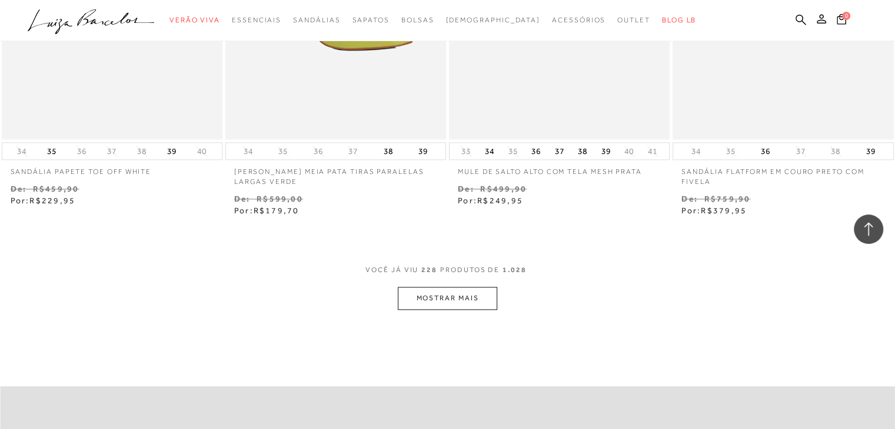
click at [475, 287] on button "MOSTRAR MAIS" at bounding box center [447, 298] width 99 height 23
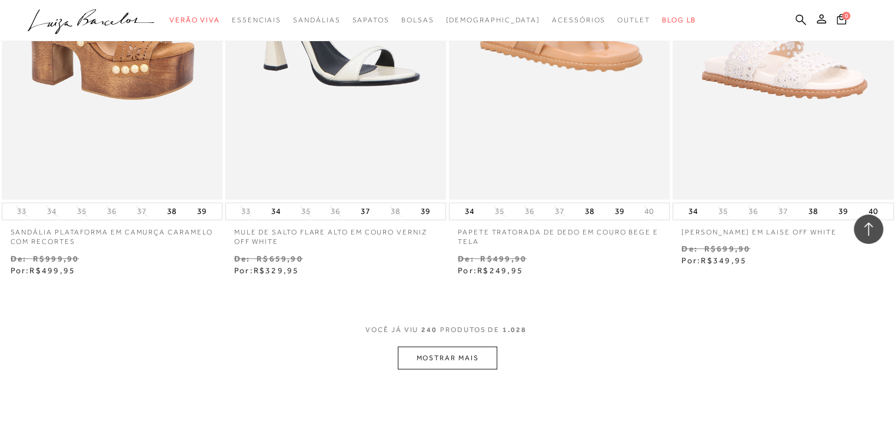
scroll to position [25065, 0]
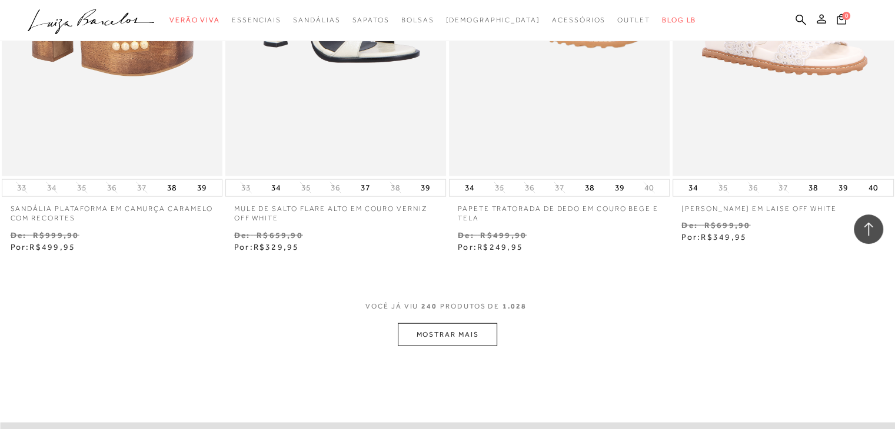
click at [461, 324] on button "MOSTRAR MAIS" at bounding box center [447, 335] width 99 height 23
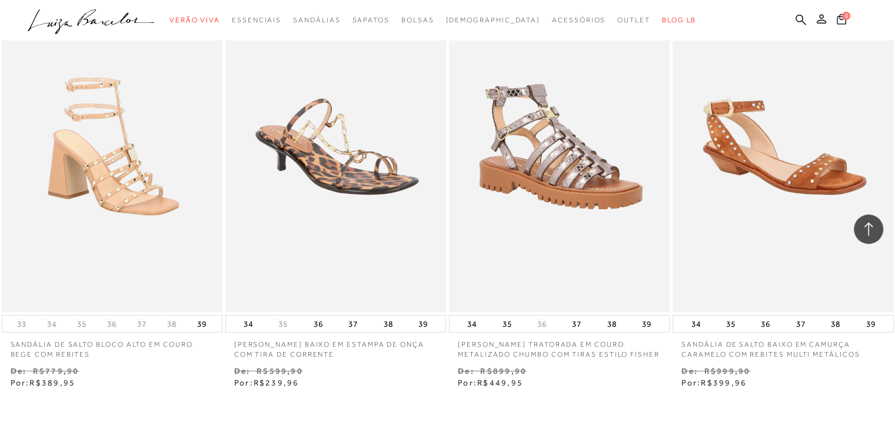
scroll to position [26242, 0]
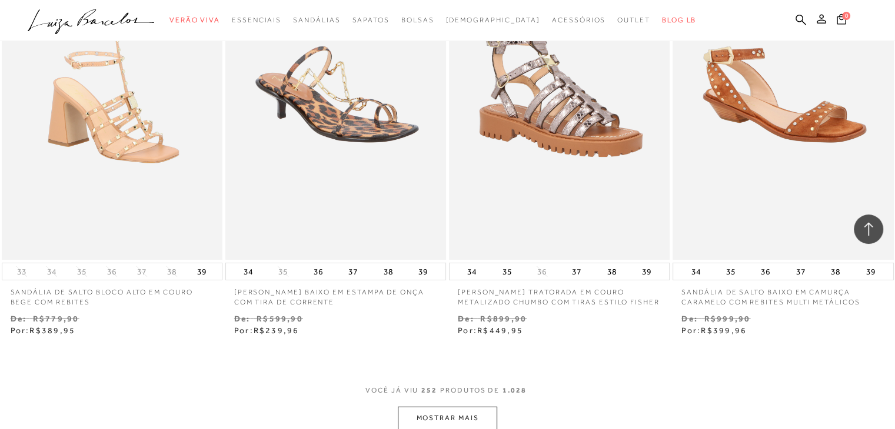
click at [454, 407] on button "MOSTRAR MAIS" at bounding box center [447, 418] width 99 height 23
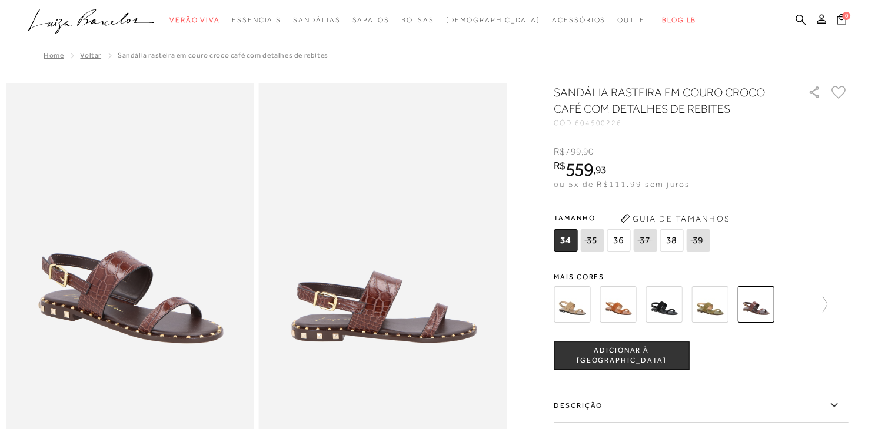
click at [620, 302] on img at bounding box center [617, 305] width 36 height 36
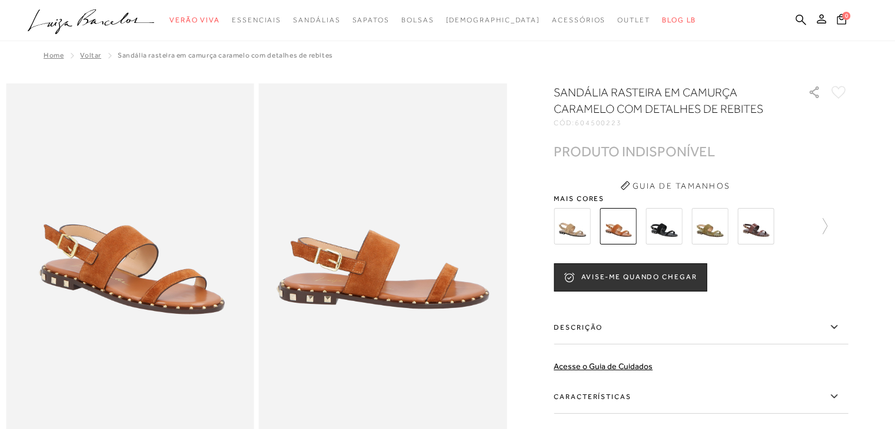
click at [675, 221] on img at bounding box center [663, 226] width 36 height 36
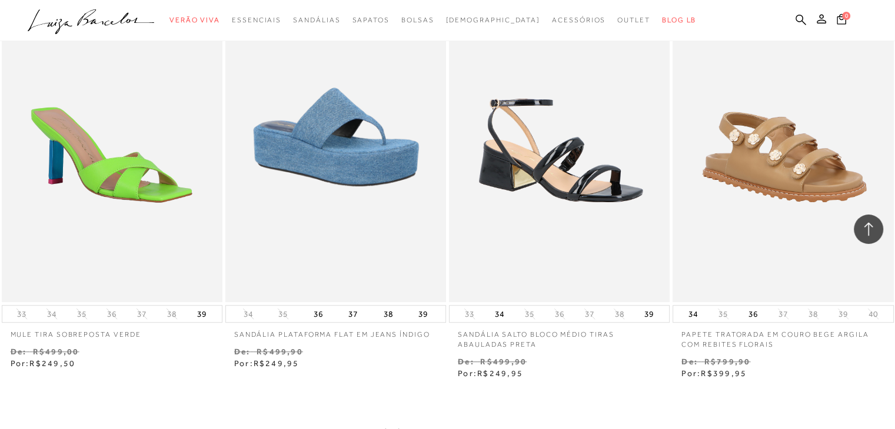
scroll to position [27558, 0]
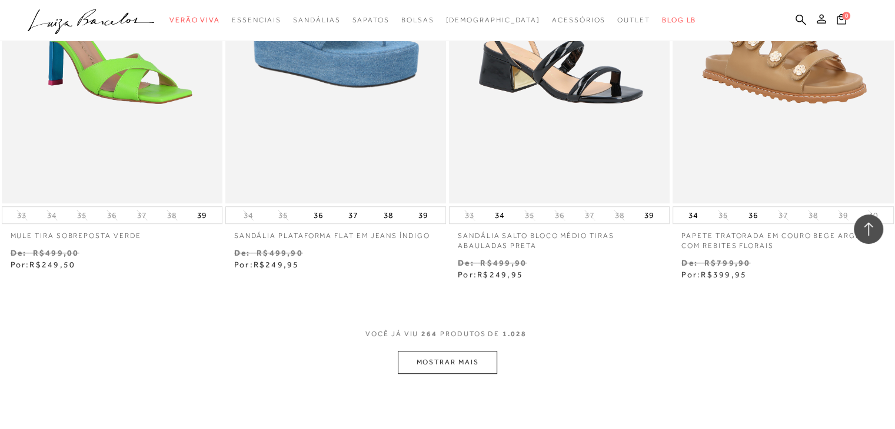
click at [472, 351] on button "MOSTRAR MAIS" at bounding box center [447, 362] width 99 height 23
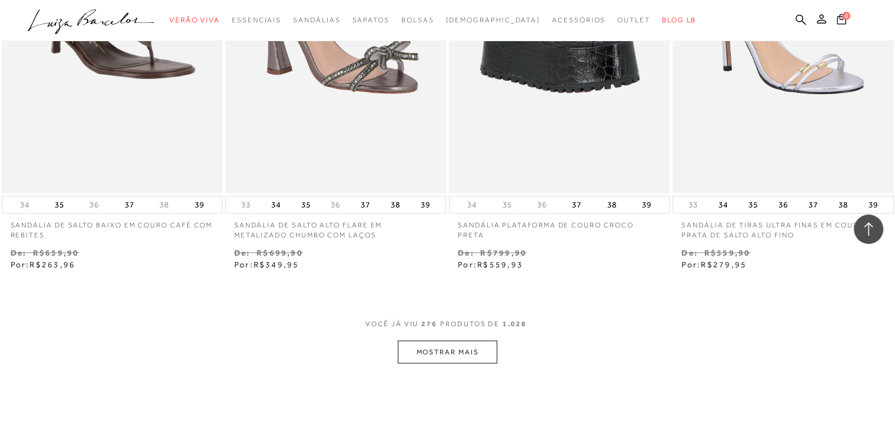
scroll to position [28853, 0]
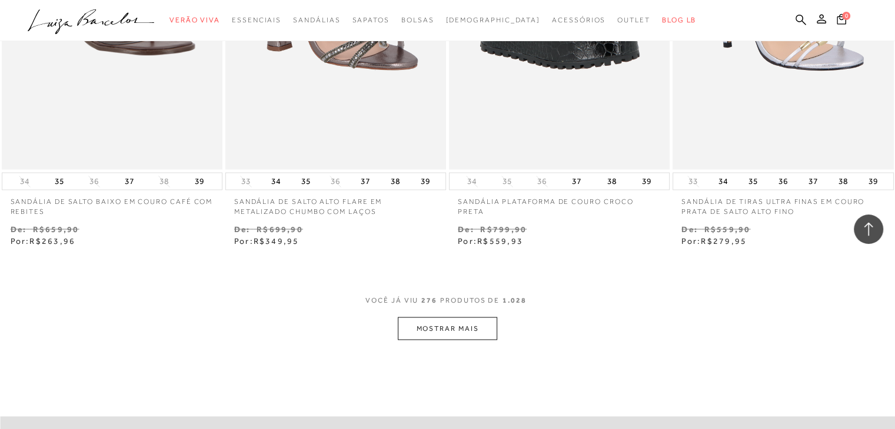
click at [484, 317] on button "MOSTRAR MAIS" at bounding box center [447, 328] width 99 height 23
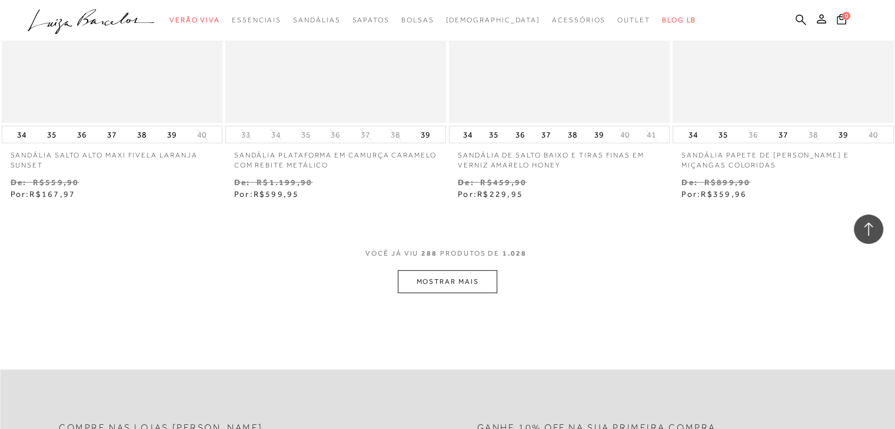
scroll to position [30170, 0]
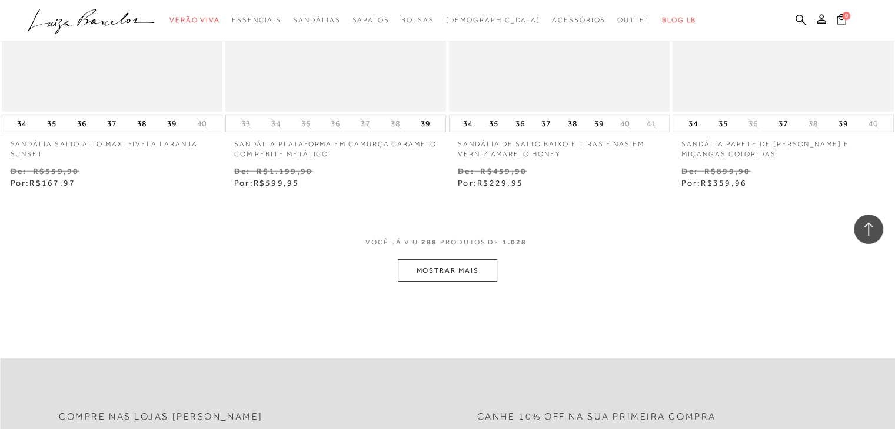
click at [477, 259] on button "MOSTRAR MAIS" at bounding box center [447, 270] width 99 height 23
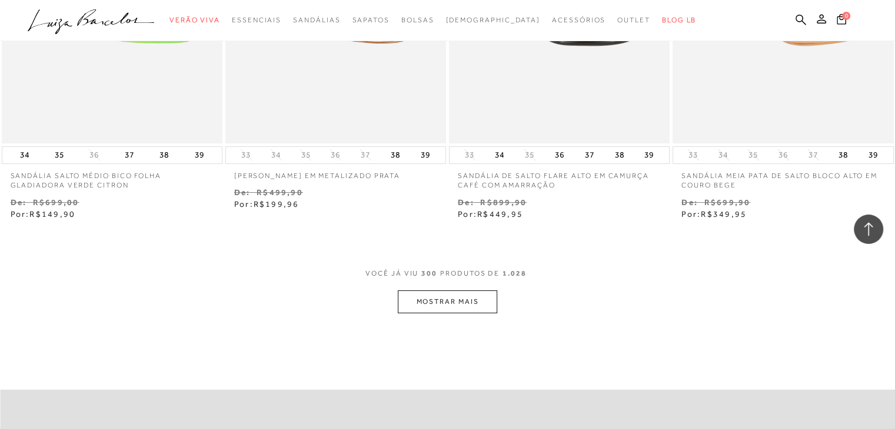
scroll to position [31418, 0]
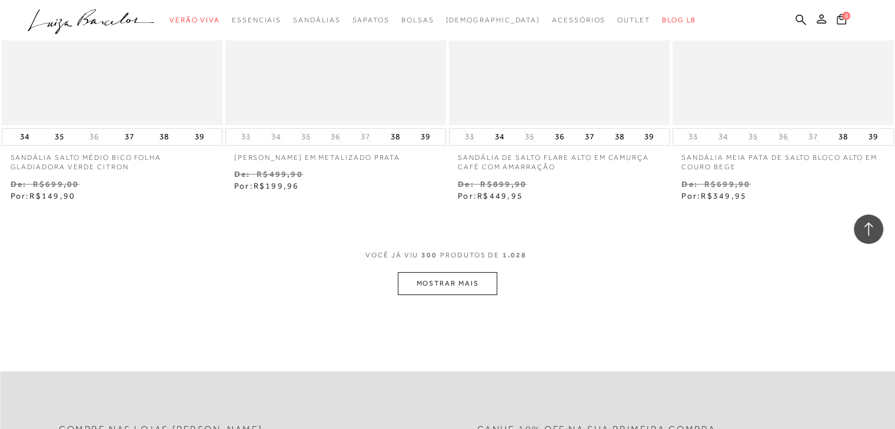
click at [464, 272] on button "MOSTRAR MAIS" at bounding box center [447, 283] width 99 height 23
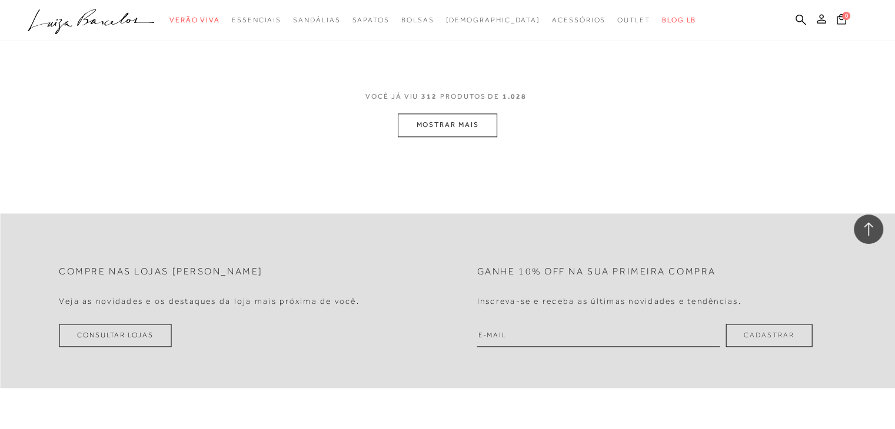
scroll to position [32836, 0]
click at [464, 114] on button "MOSTRAR MAIS" at bounding box center [447, 125] width 99 height 23
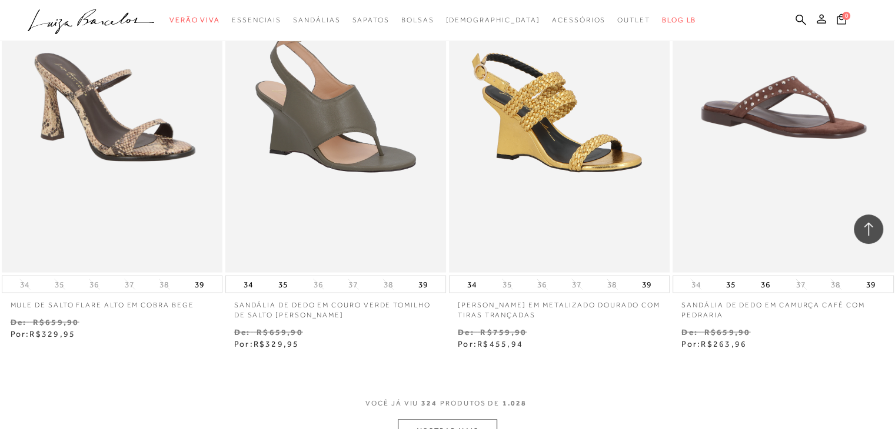
scroll to position [33871, 0]
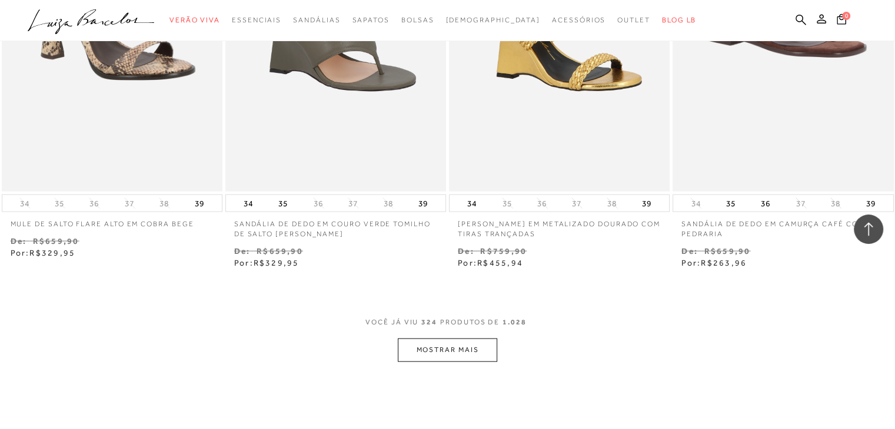
click at [451, 339] on button "MOSTRAR MAIS" at bounding box center [447, 350] width 99 height 23
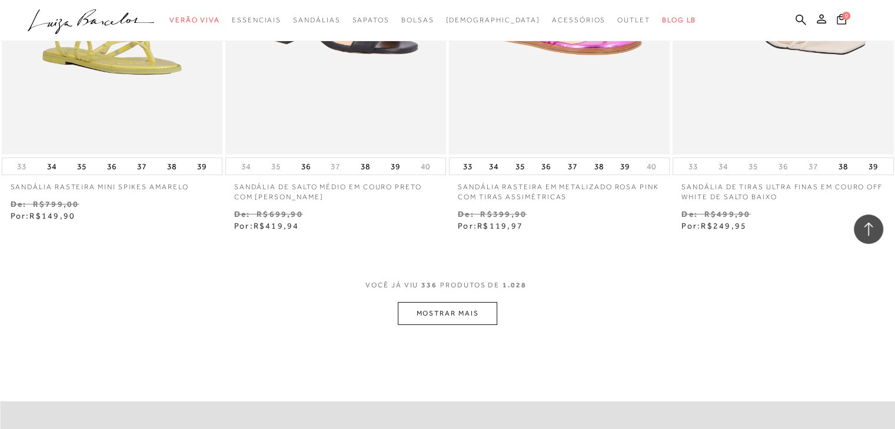
scroll to position [35189, 0]
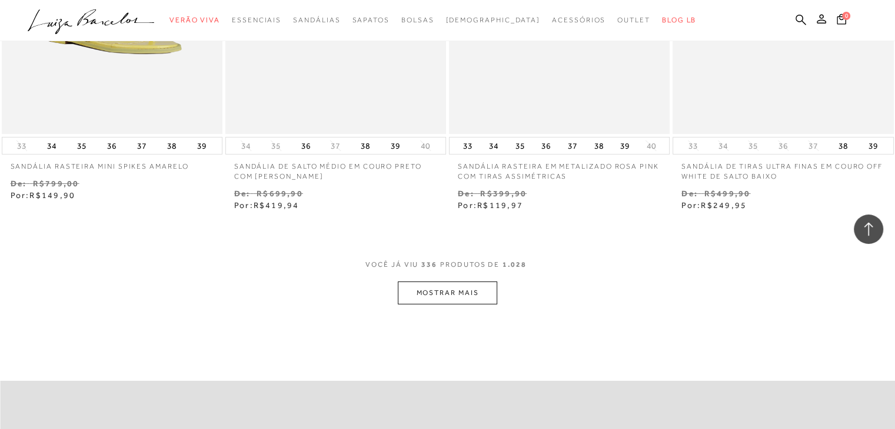
click at [465, 282] on button "MOSTRAR MAIS" at bounding box center [447, 293] width 99 height 23
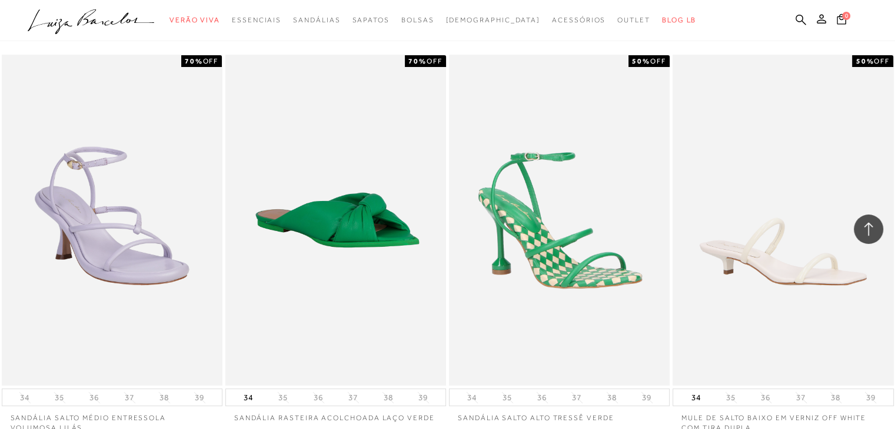
scroll to position [36328, 0]
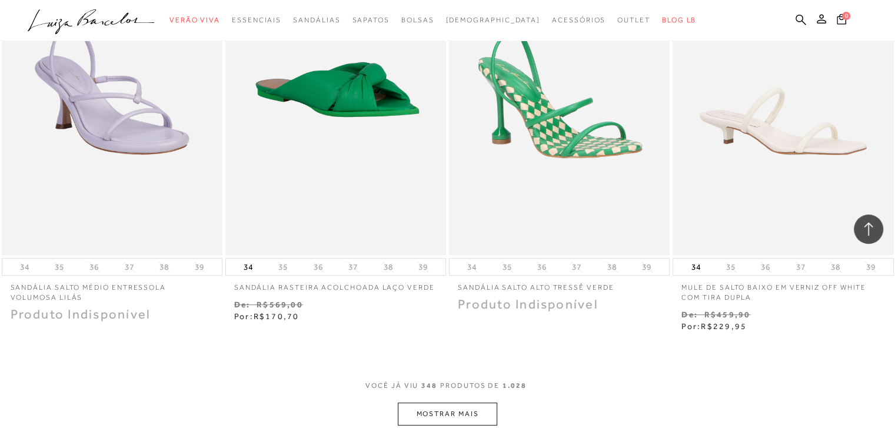
click at [473, 403] on button "MOSTRAR MAIS" at bounding box center [447, 414] width 99 height 23
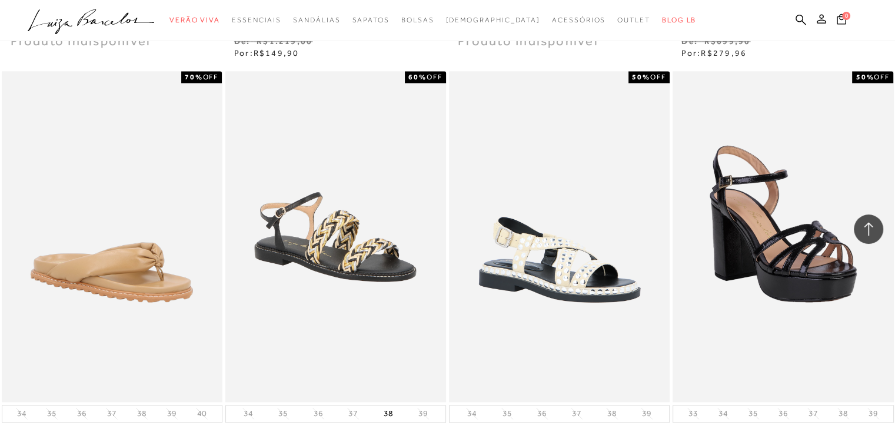
scroll to position [37578, 0]
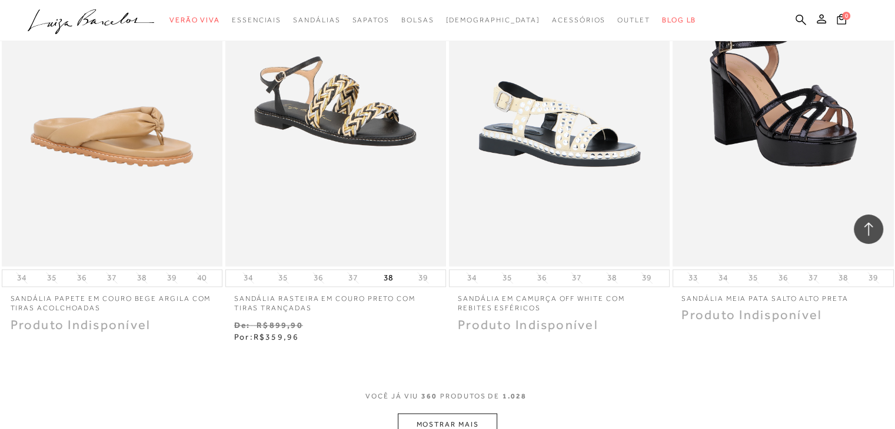
click at [468, 414] on button "MOSTRAR MAIS" at bounding box center [447, 425] width 99 height 23
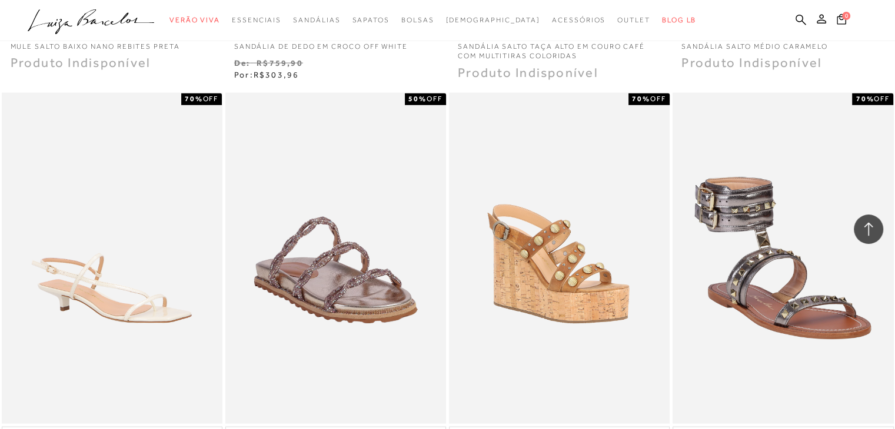
scroll to position [38810, 0]
